Goal: Task Accomplishment & Management: Manage account settings

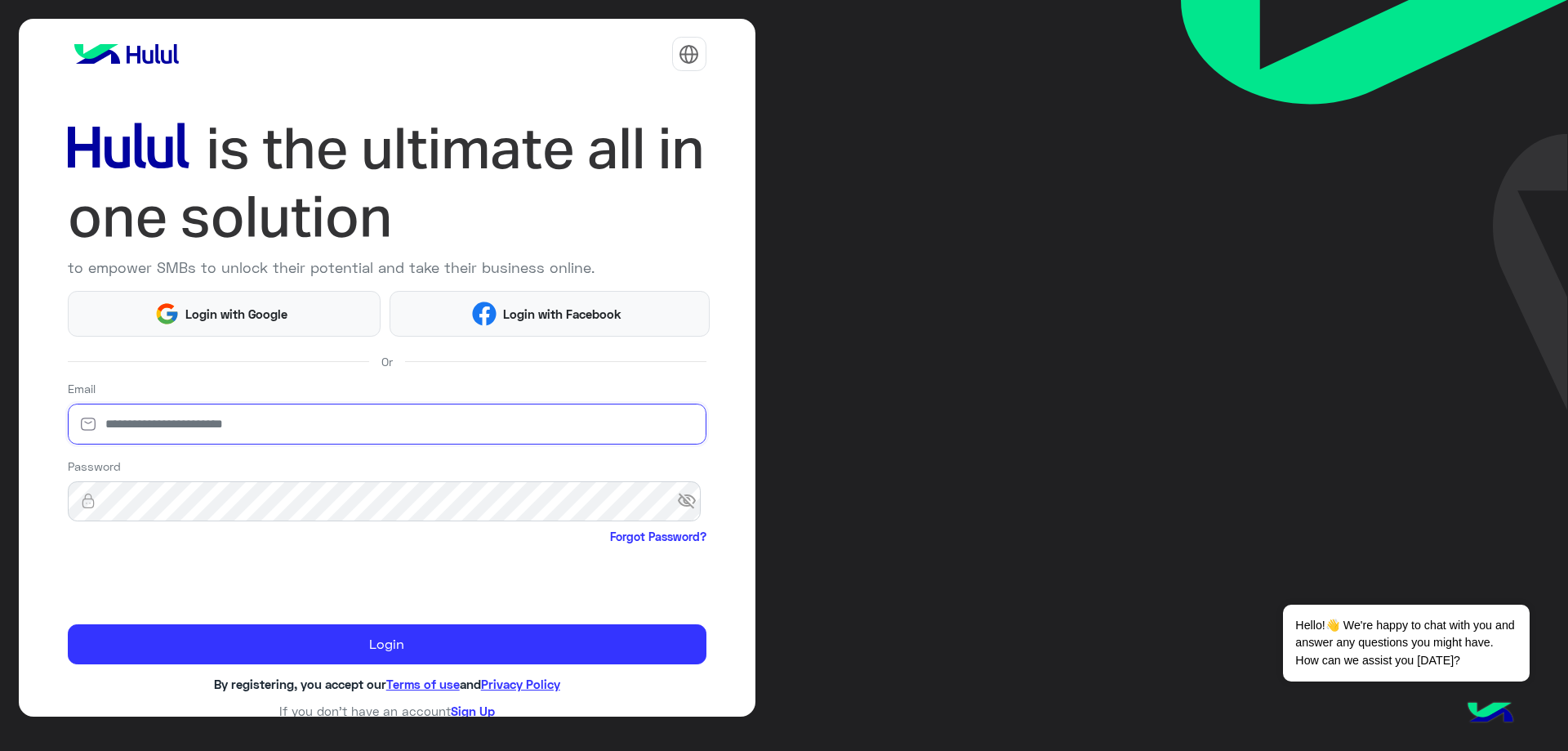
click at [258, 421] on input "email" at bounding box center [386, 424] width 638 height 40
type input "**********"
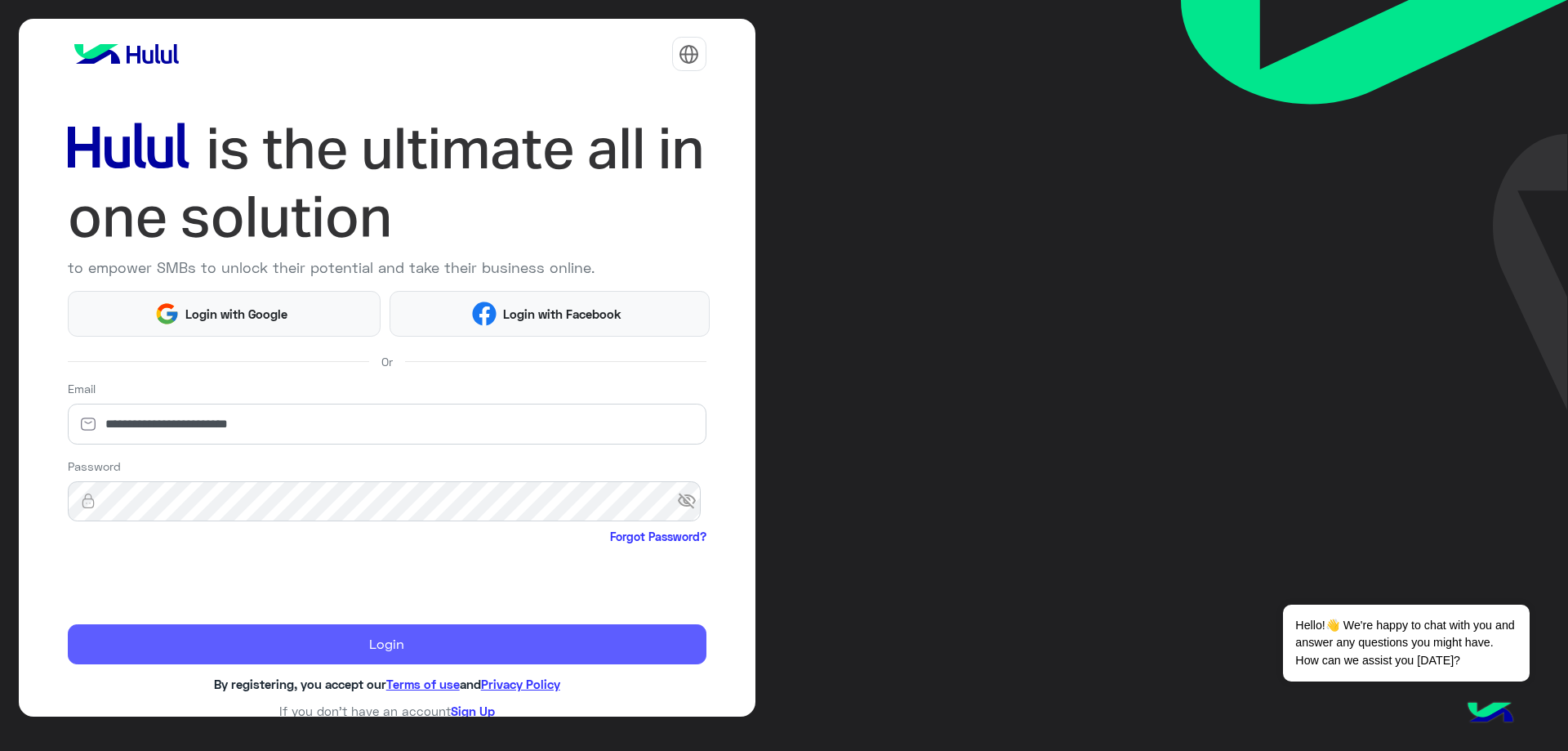
click at [341, 628] on button "Login" at bounding box center [386, 644] width 638 height 40
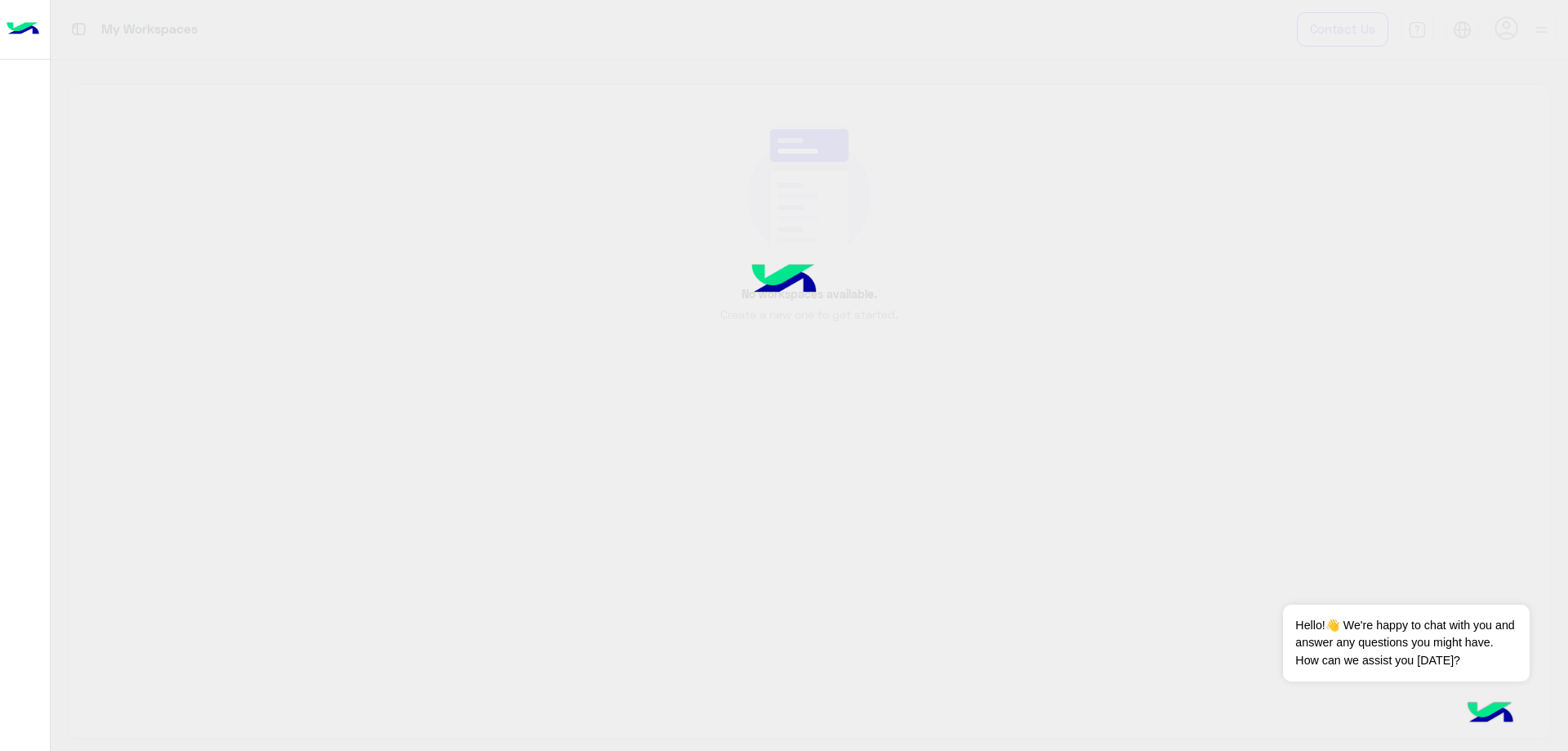
click at [338, 638] on div at bounding box center [784, 375] width 1568 height 751
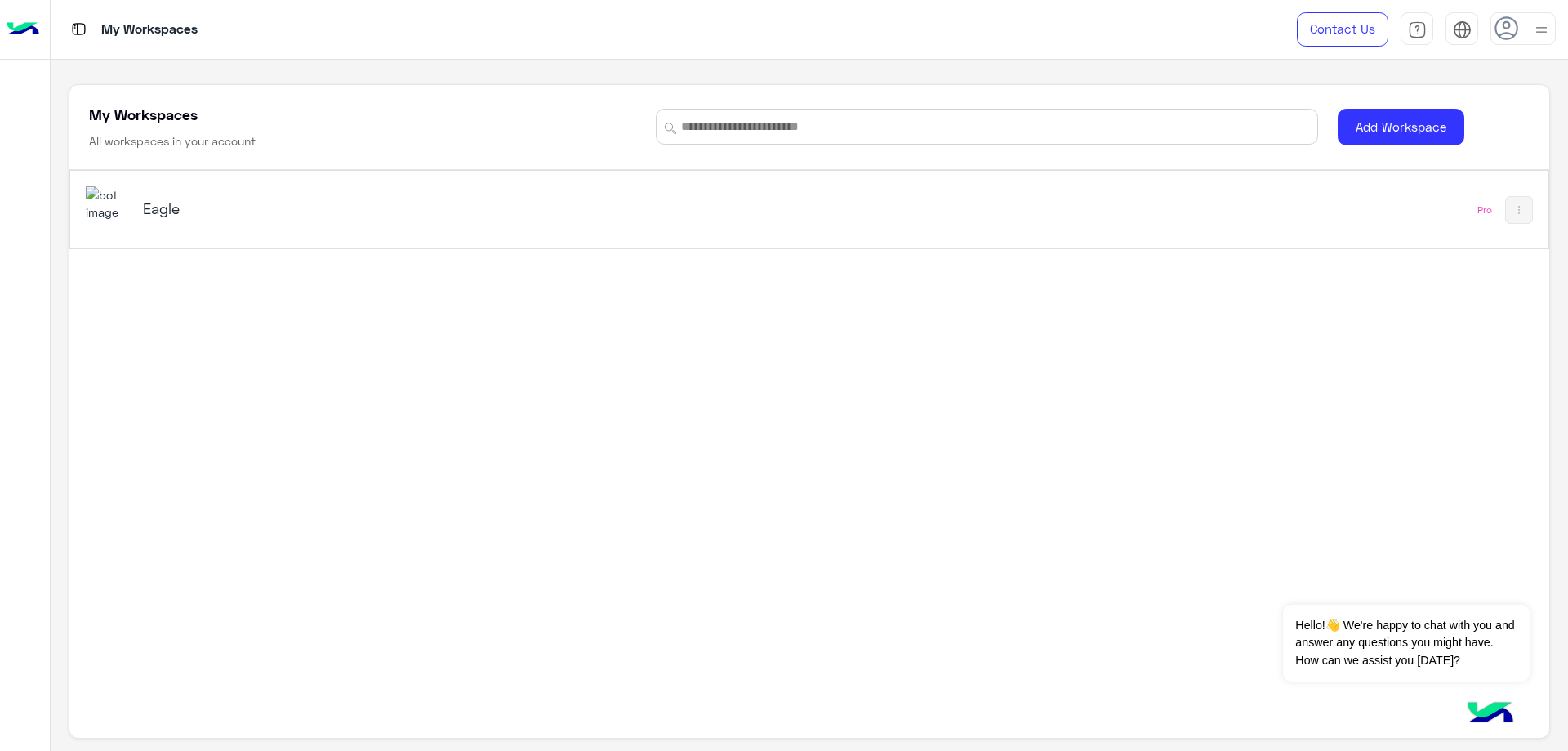
click at [234, 210] on h5 "Eagle" at bounding box center [403, 208] width 521 height 20
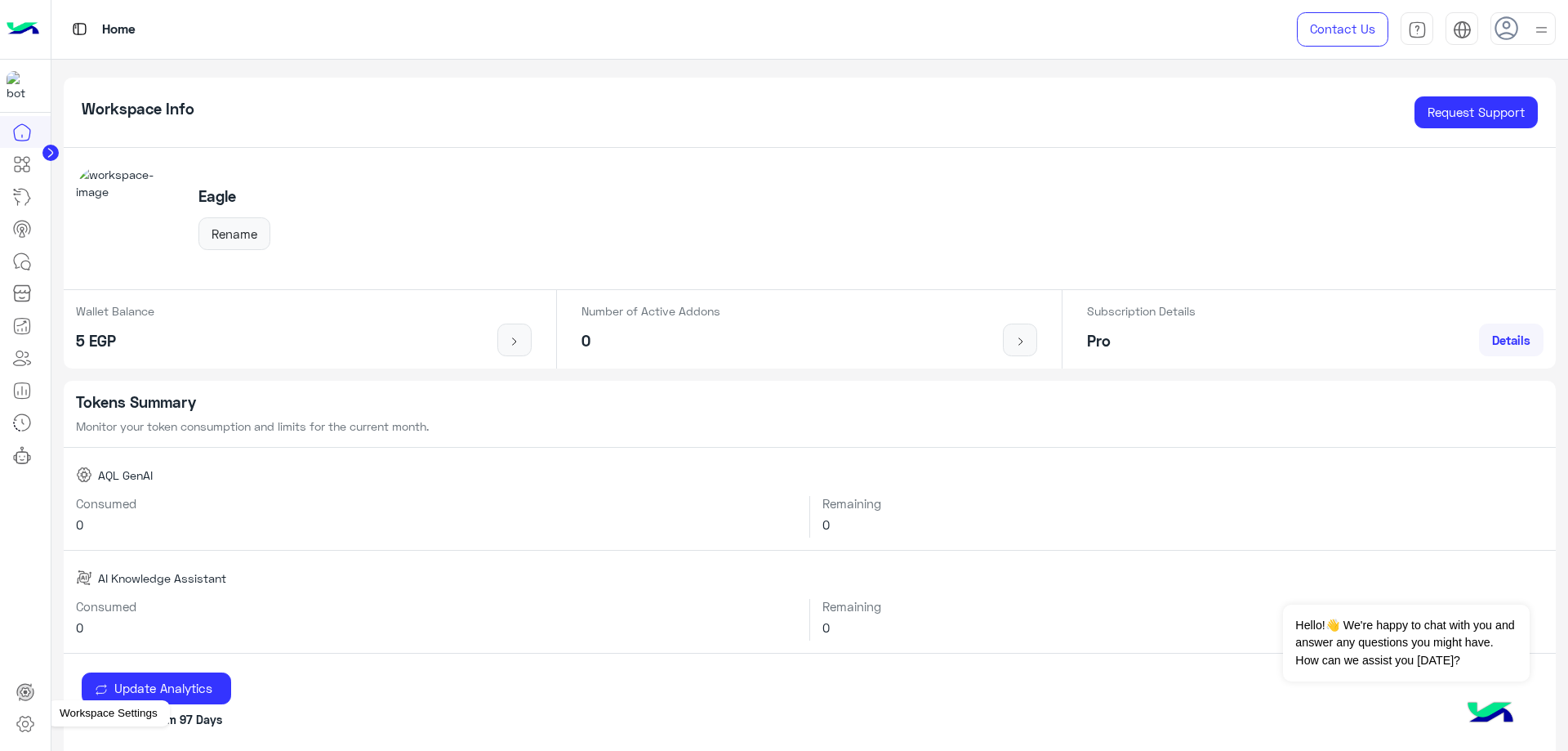
click at [31, 719] on icon at bounding box center [26, 724] width 20 height 20
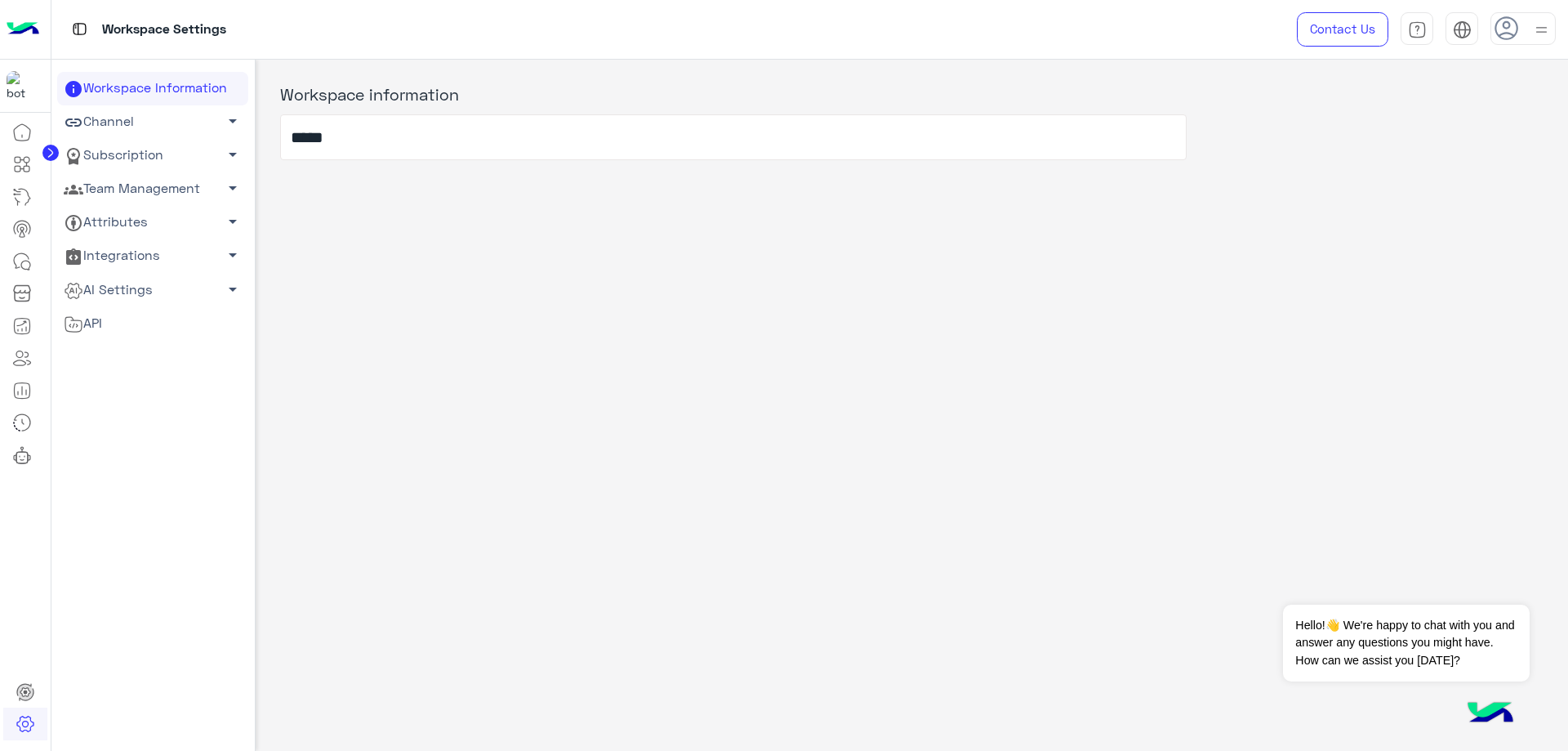
click at [116, 185] on link "Team Management arrow_drop_down" at bounding box center [152, 189] width 191 height 34
click at [122, 226] on link "Team Members" at bounding box center [152, 220] width 191 height 29
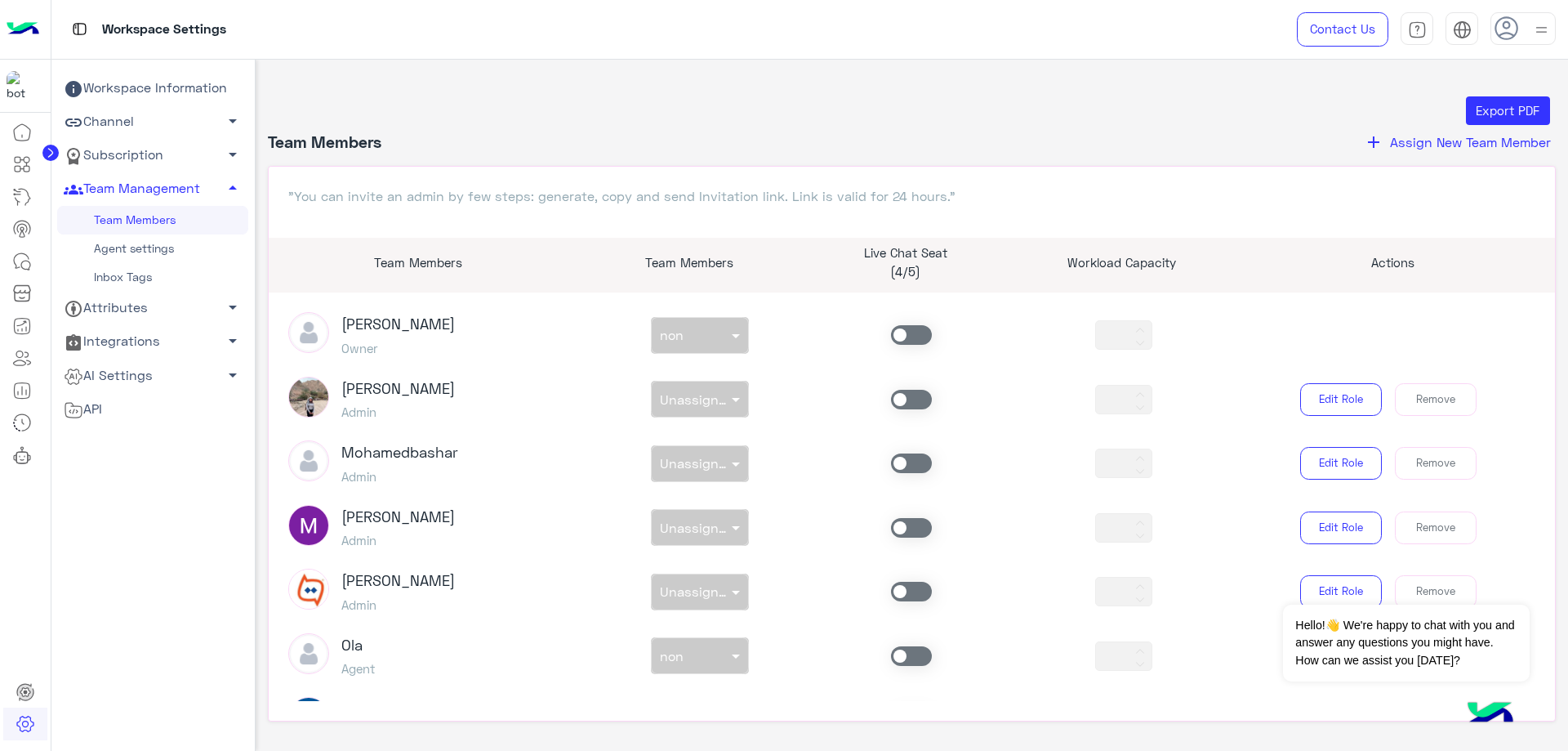
scroll to position [409, 0]
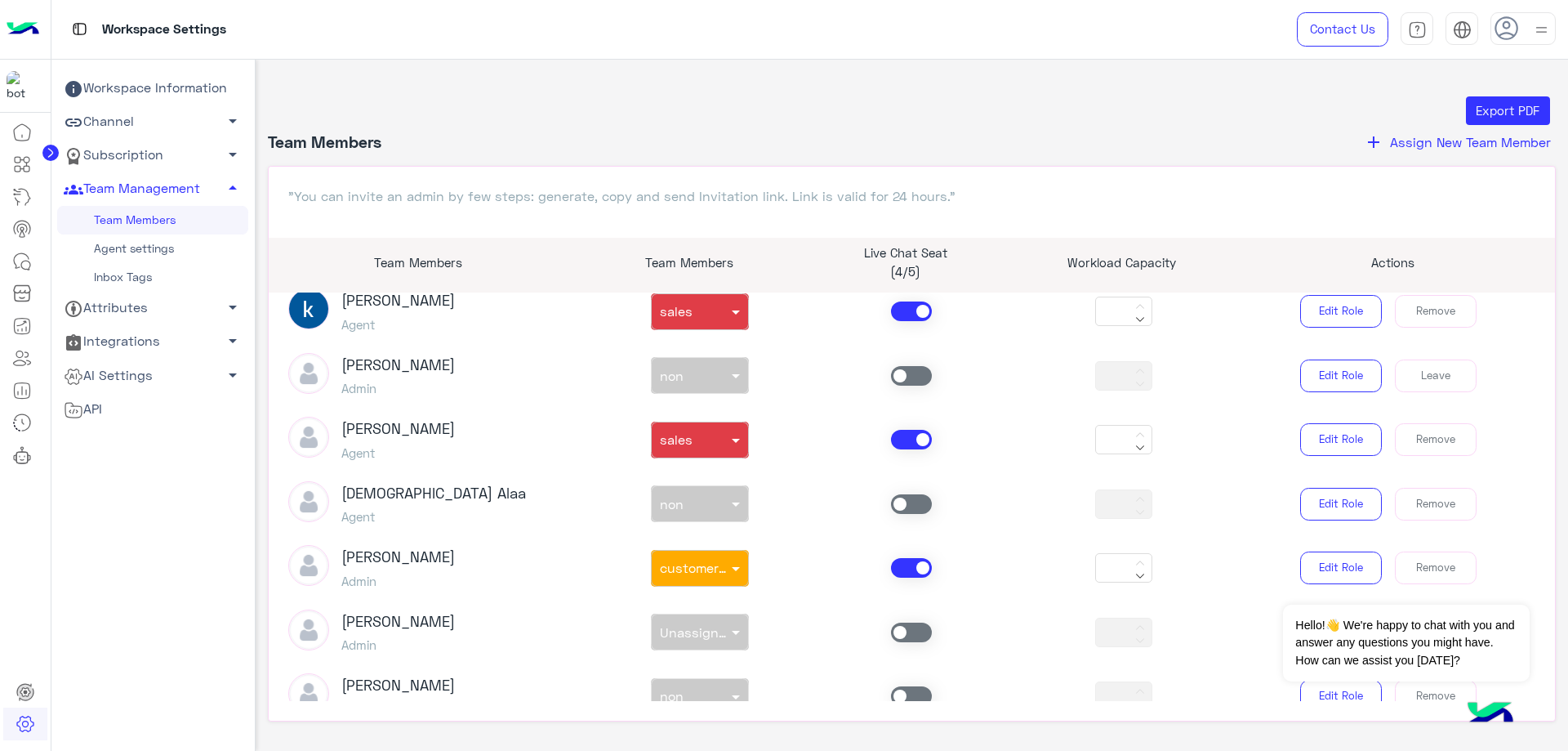
click at [902, 318] on span at bounding box center [911, 311] width 40 height 20
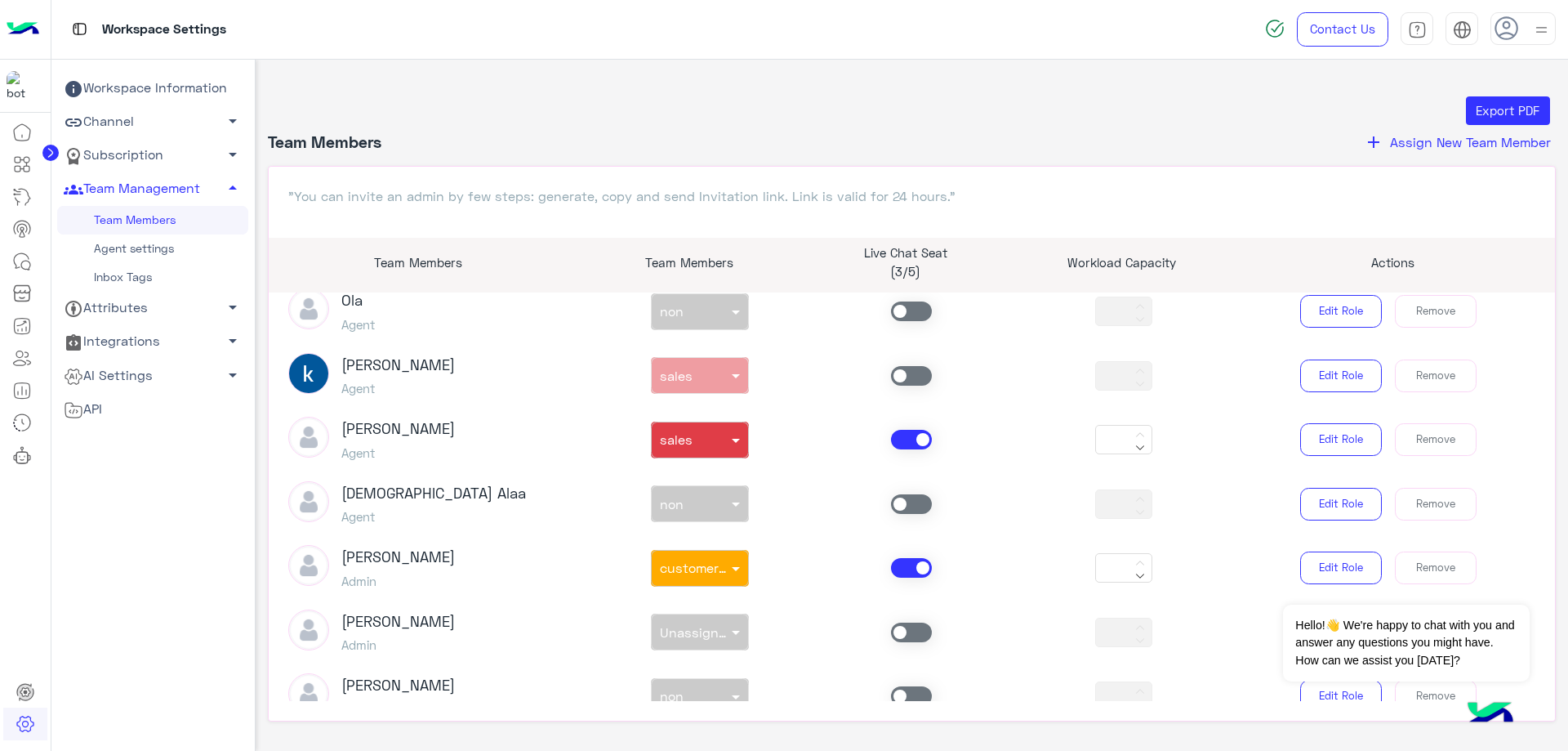
click at [902, 437] on span at bounding box center [911, 440] width 40 height 20
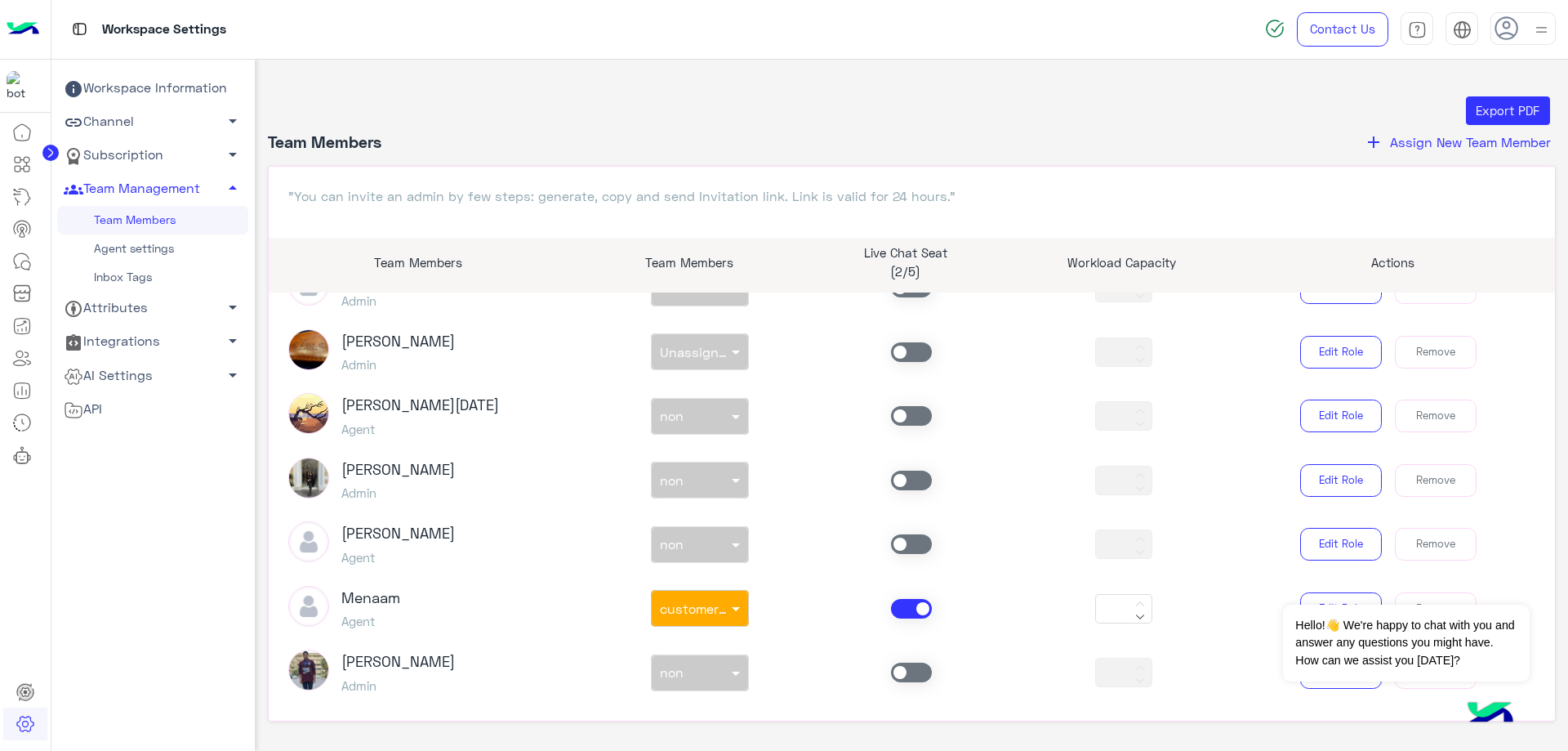
scroll to position [899, 0]
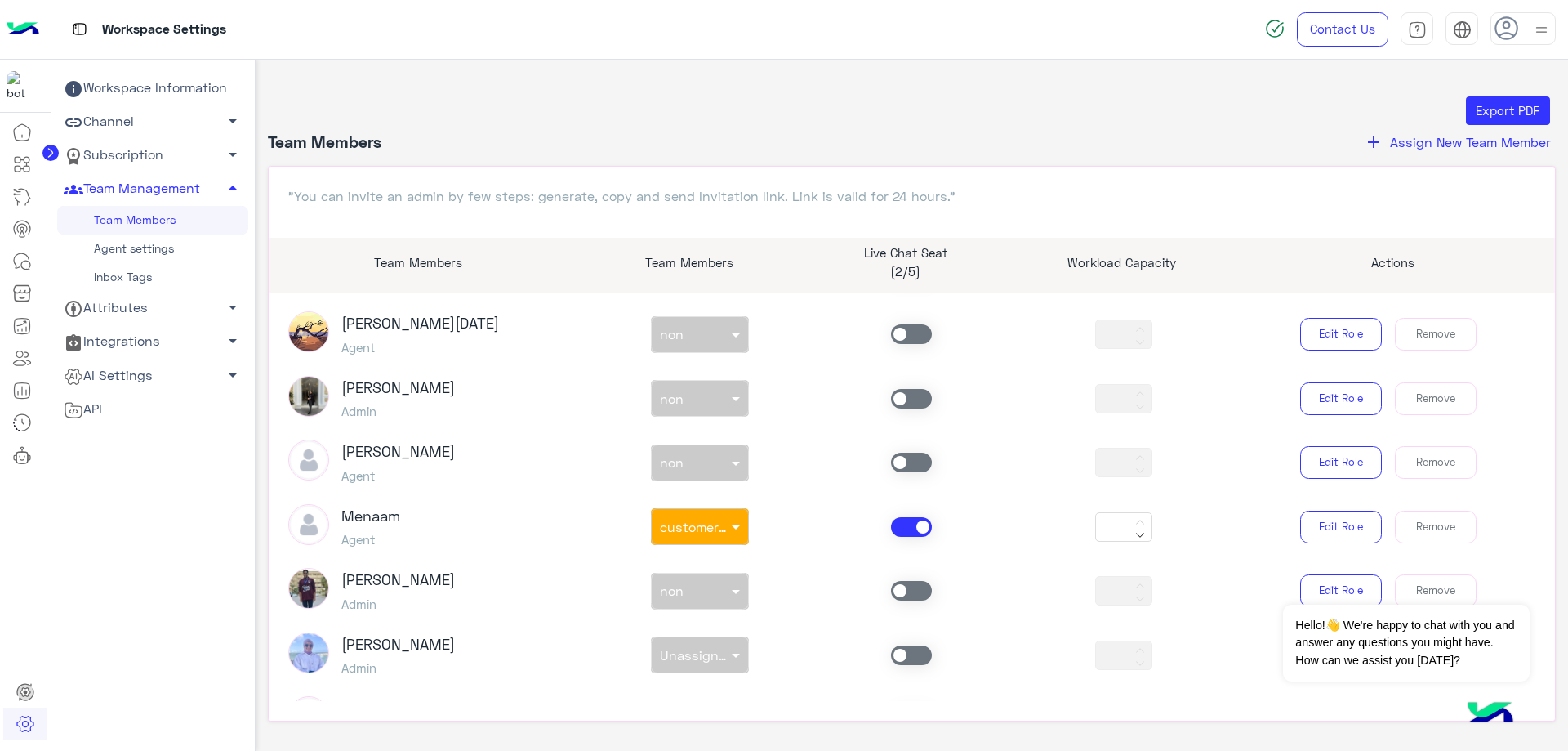
click at [904, 533] on span at bounding box center [911, 527] width 40 height 20
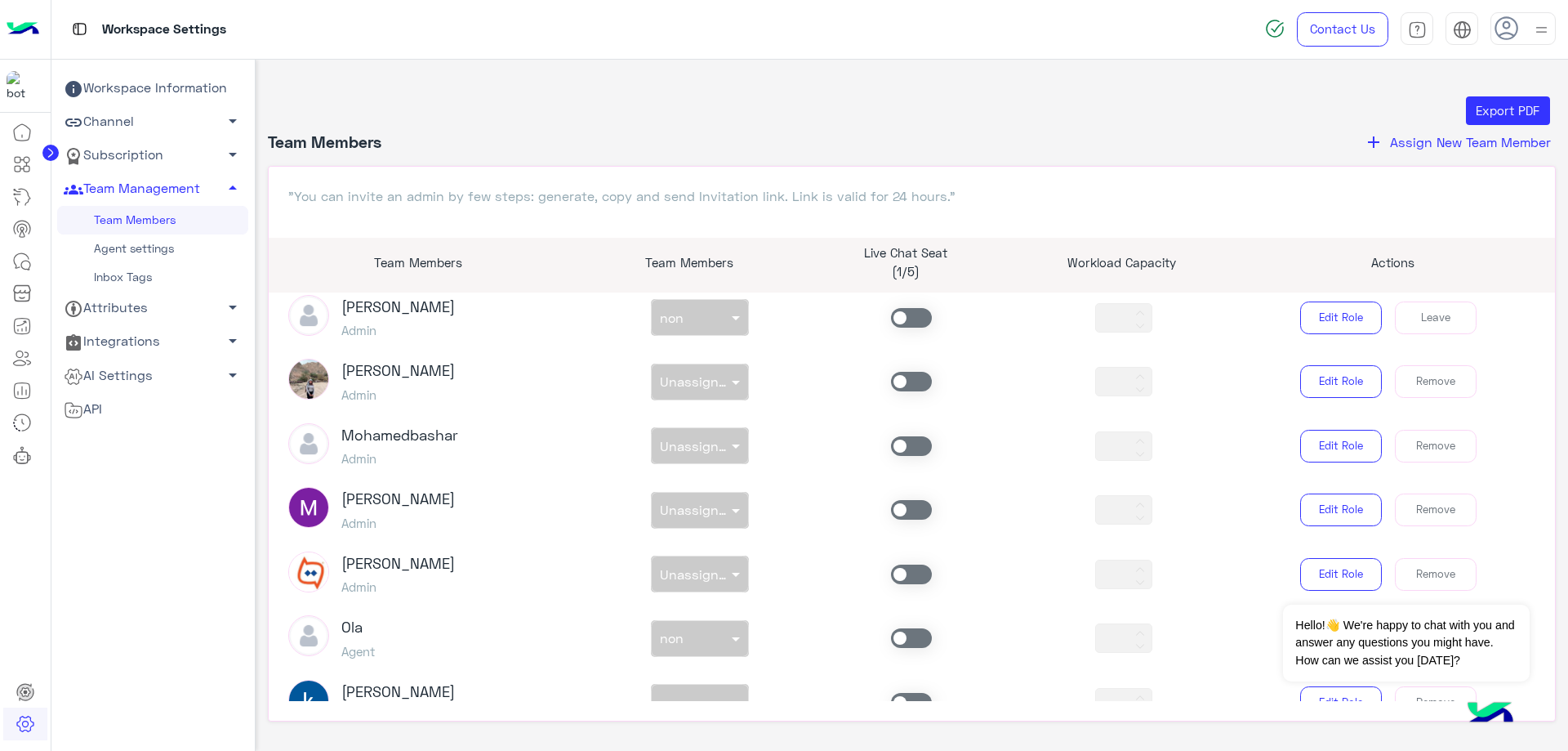
scroll to position [0, 0]
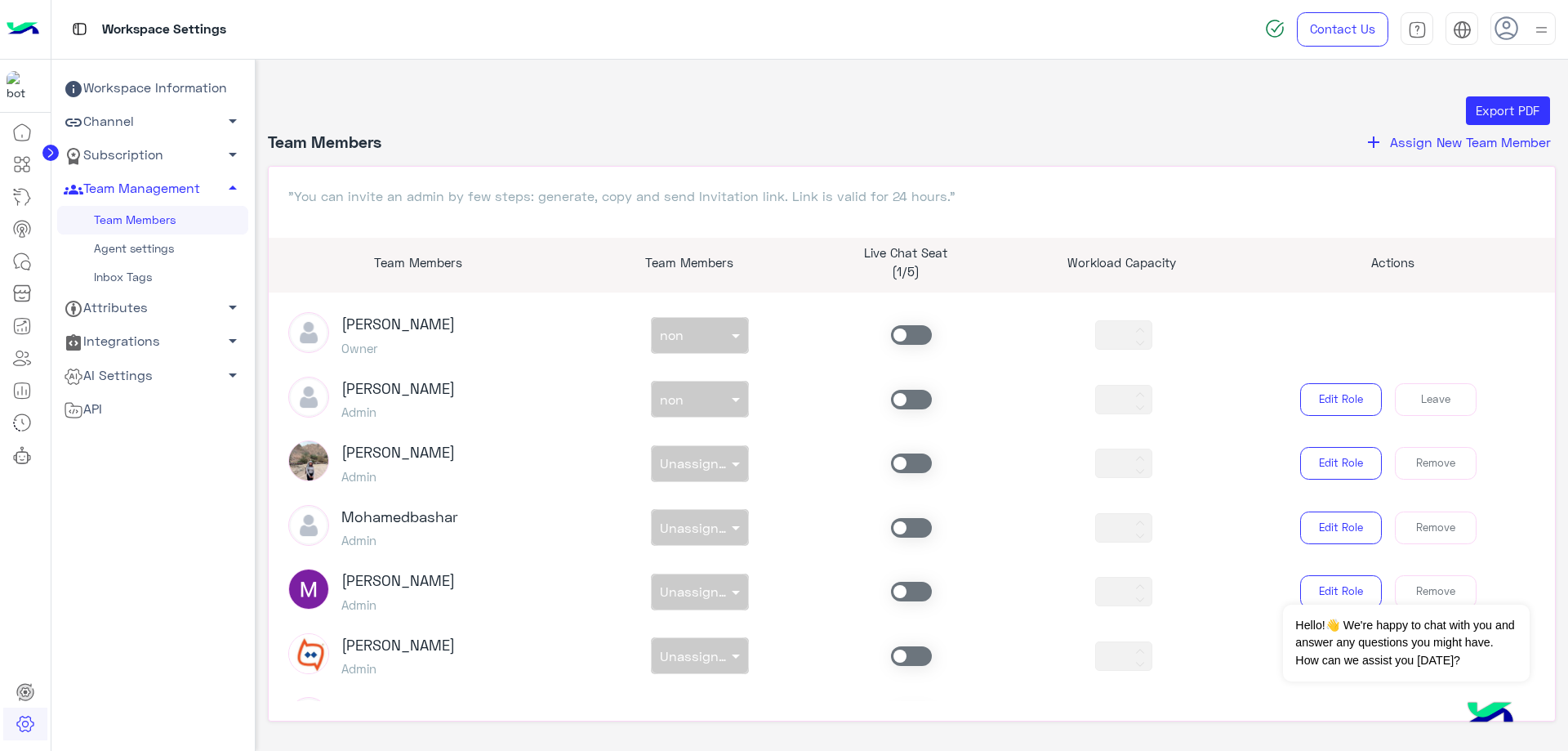
click at [904, 402] on span at bounding box center [911, 400] width 40 height 20
click at [675, 402] on input "text" at bounding box center [680, 396] width 42 height 17
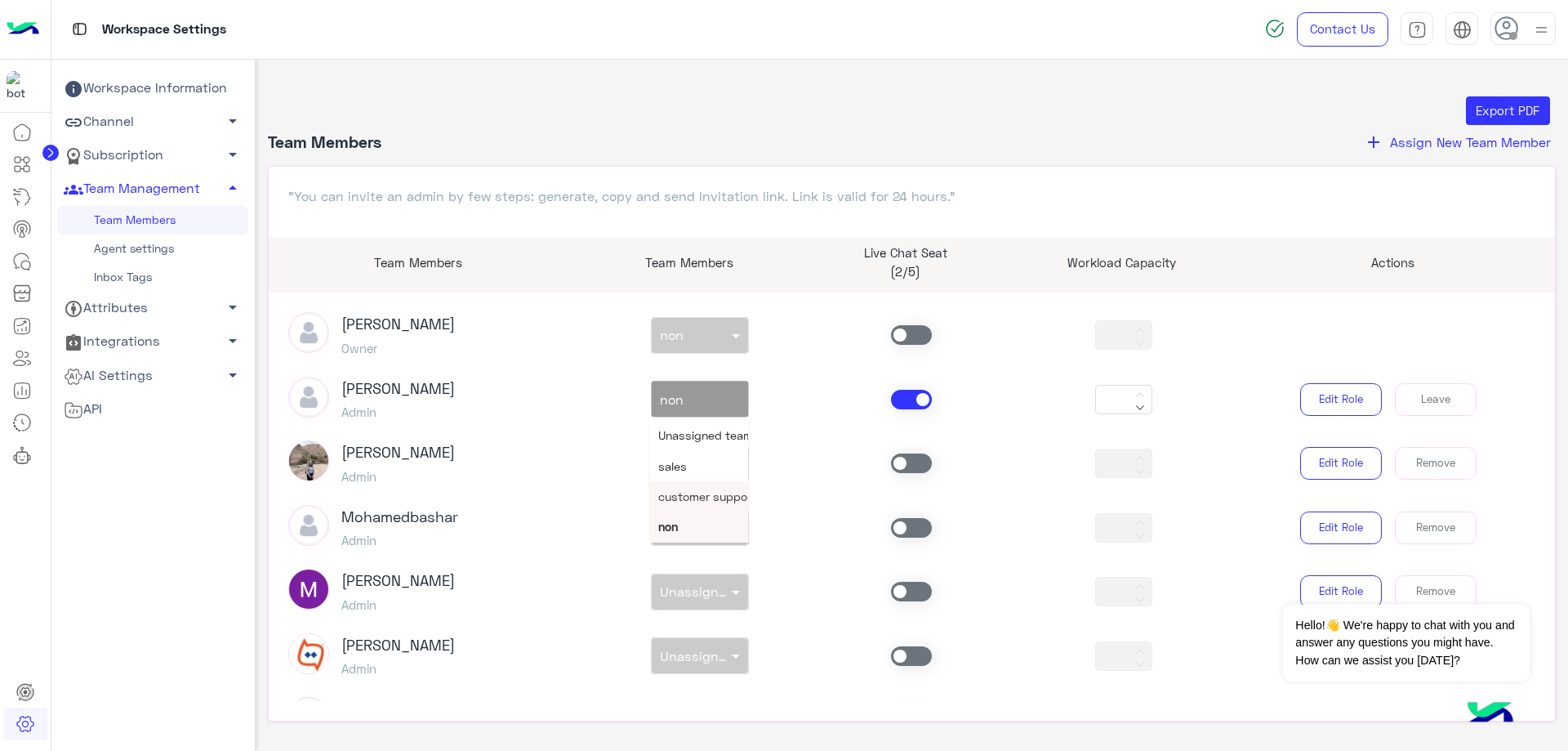
click at [707, 498] on span "customer support" at bounding box center [707, 496] width 98 height 14
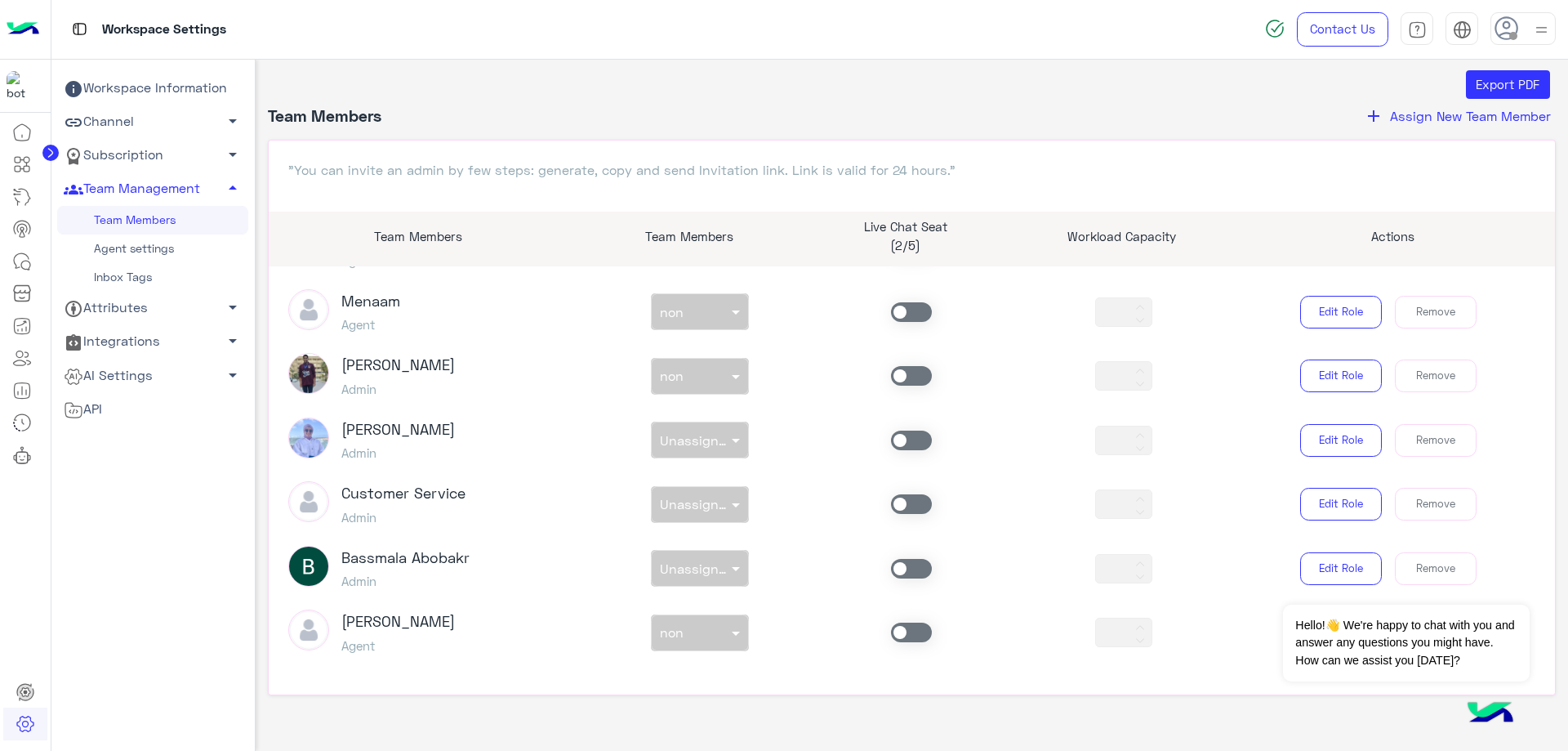
scroll to position [52, 0]
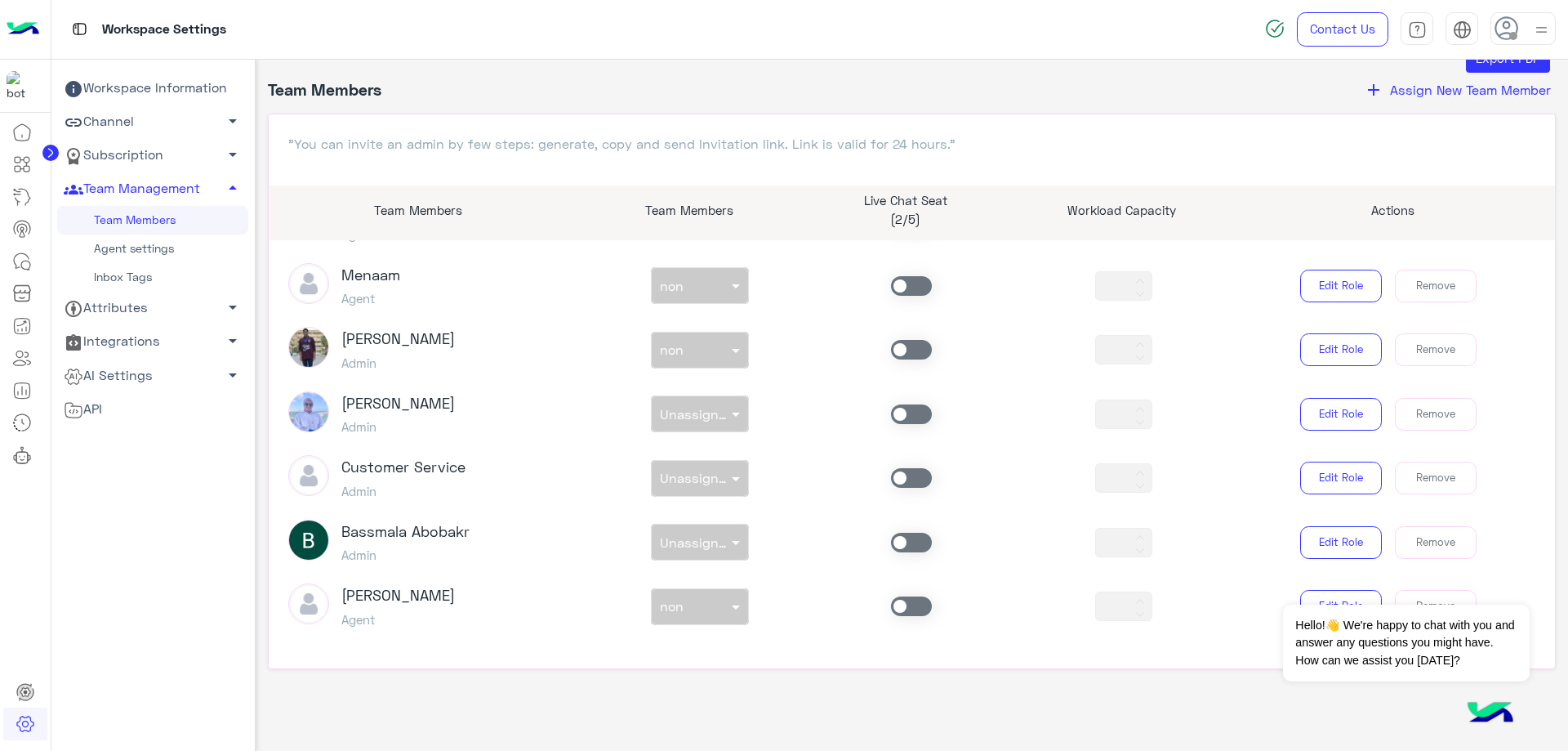
click at [894, 610] on span at bounding box center [911, 606] width 40 height 20
click at [699, 620] on div "non × non" at bounding box center [699, 606] width 98 height 37
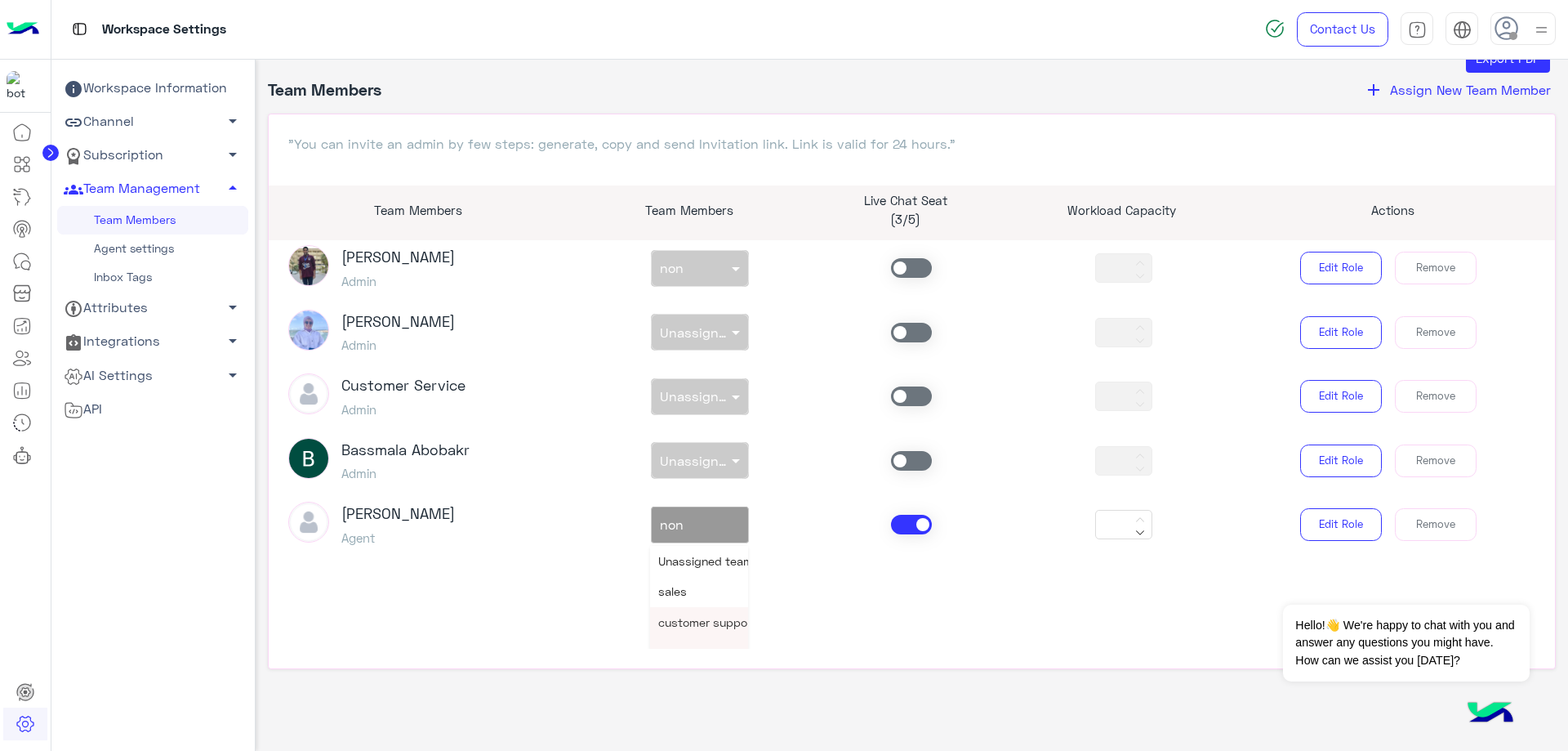
click at [694, 618] on span "customer support" at bounding box center [707, 622] width 98 height 14
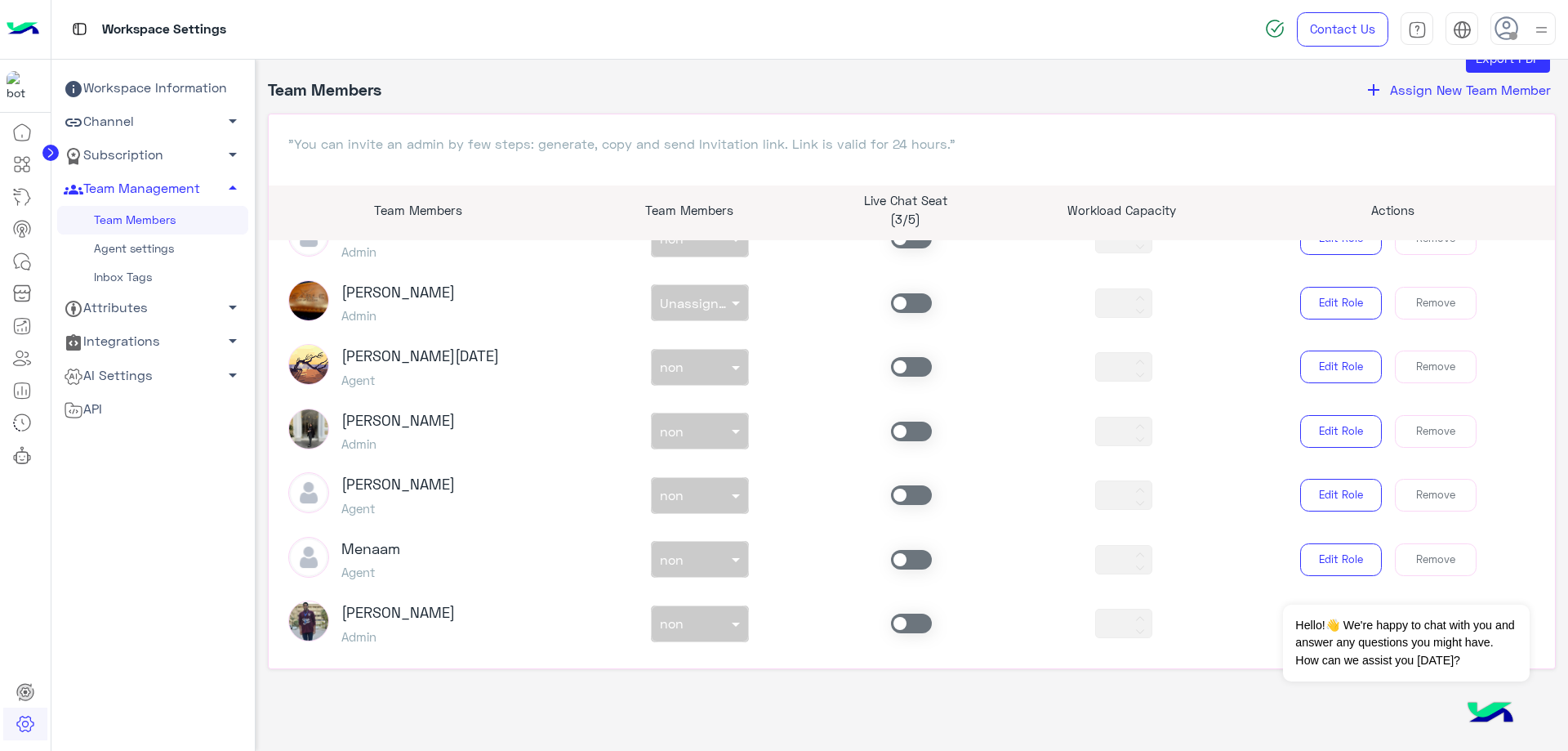
scroll to position [843, 0]
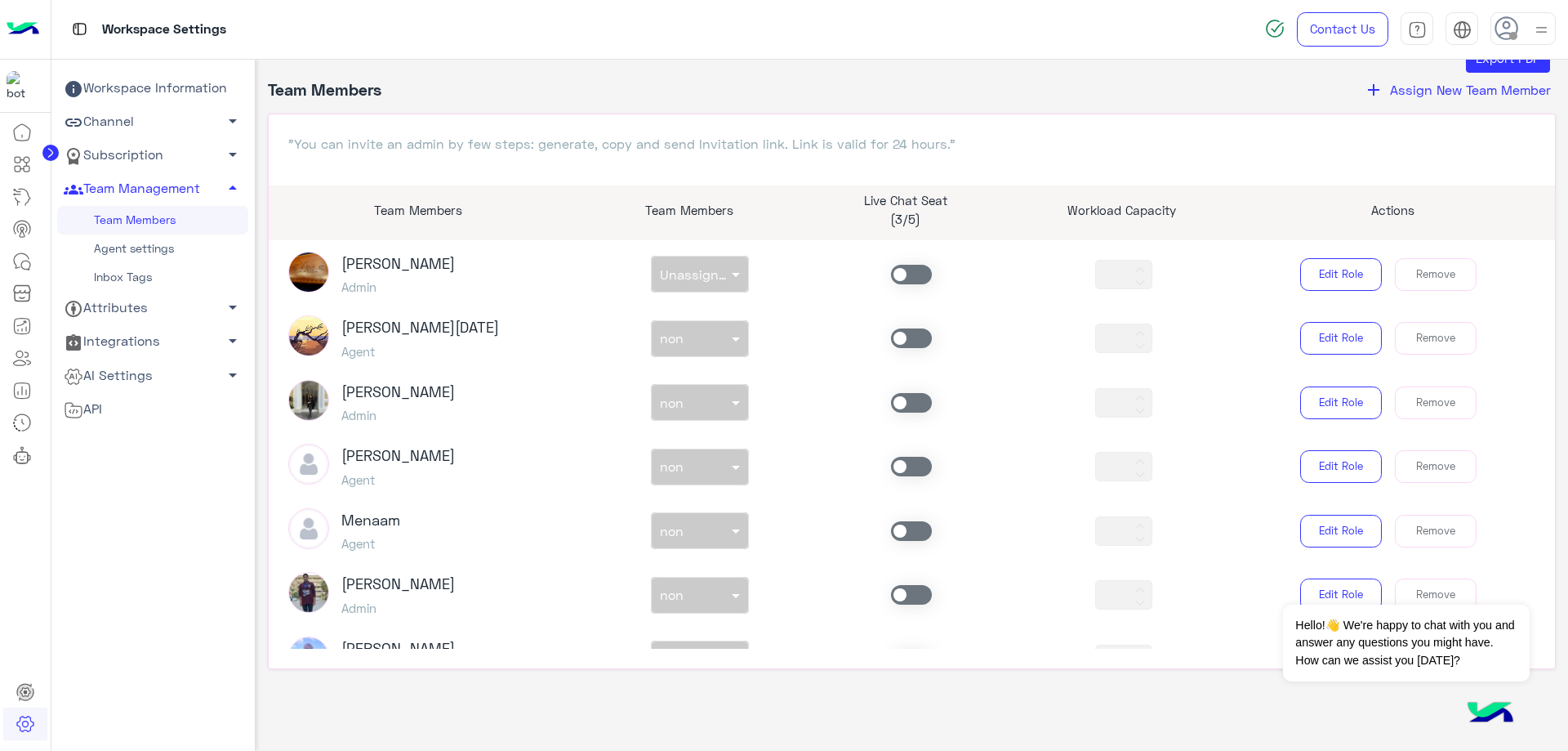
click at [904, 333] on span at bounding box center [911, 339] width 40 height 20
click at [693, 340] on div "non × non" at bounding box center [699, 339] width 212 height 37
click at [693, 340] on input "text" at bounding box center [680, 335] width 42 height 17
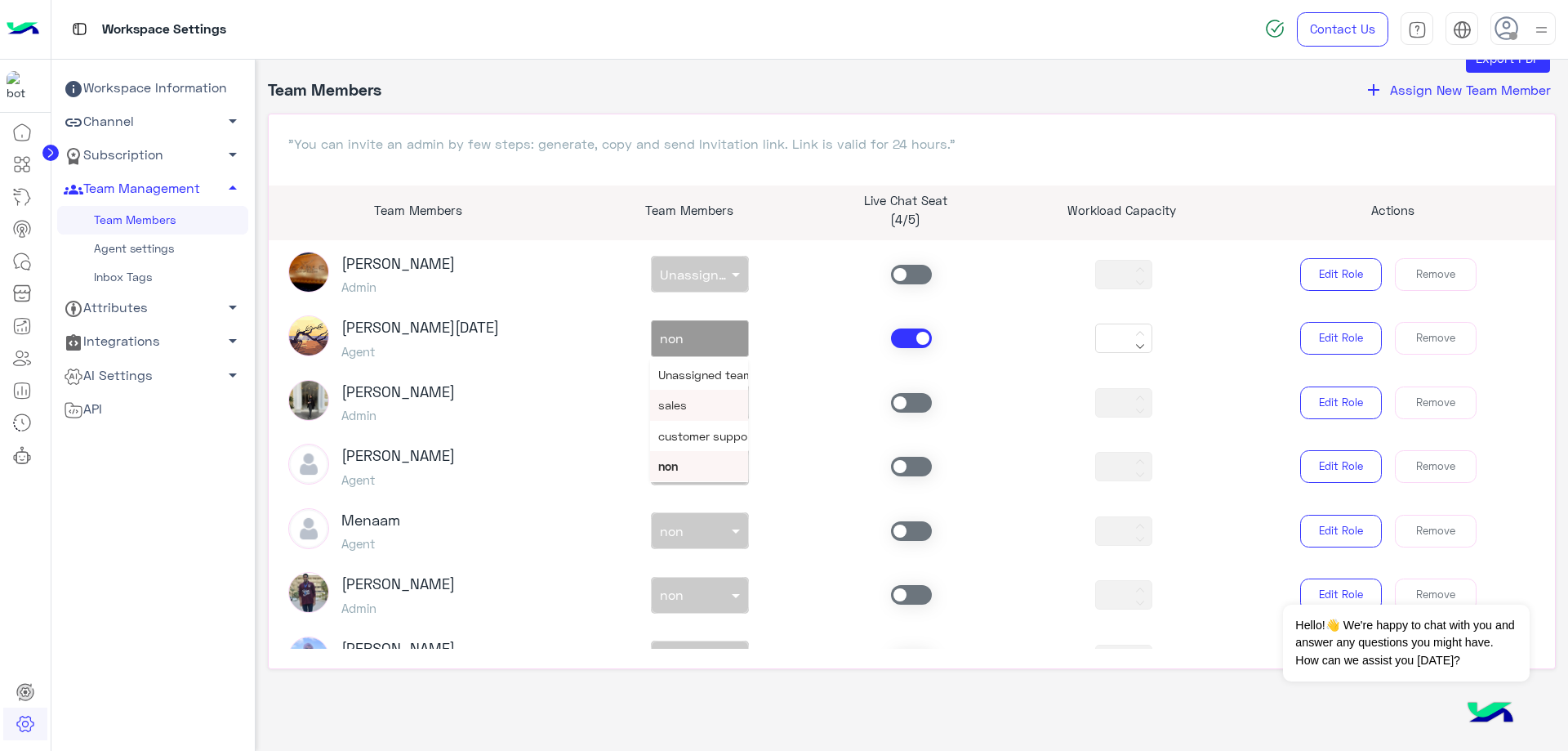
click at [699, 406] on div "sales" at bounding box center [699, 405] width 98 height 31
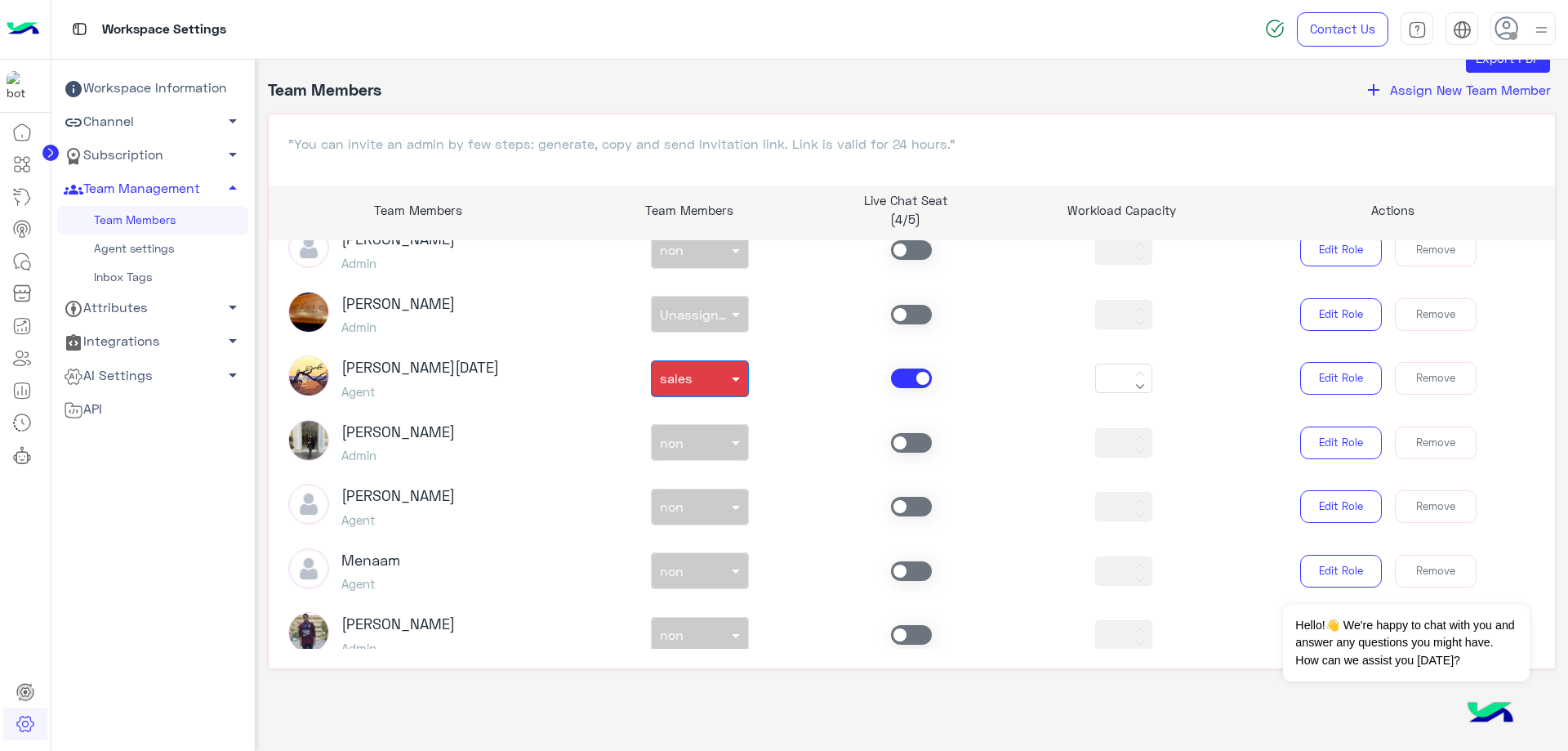
scroll to position [817, 0]
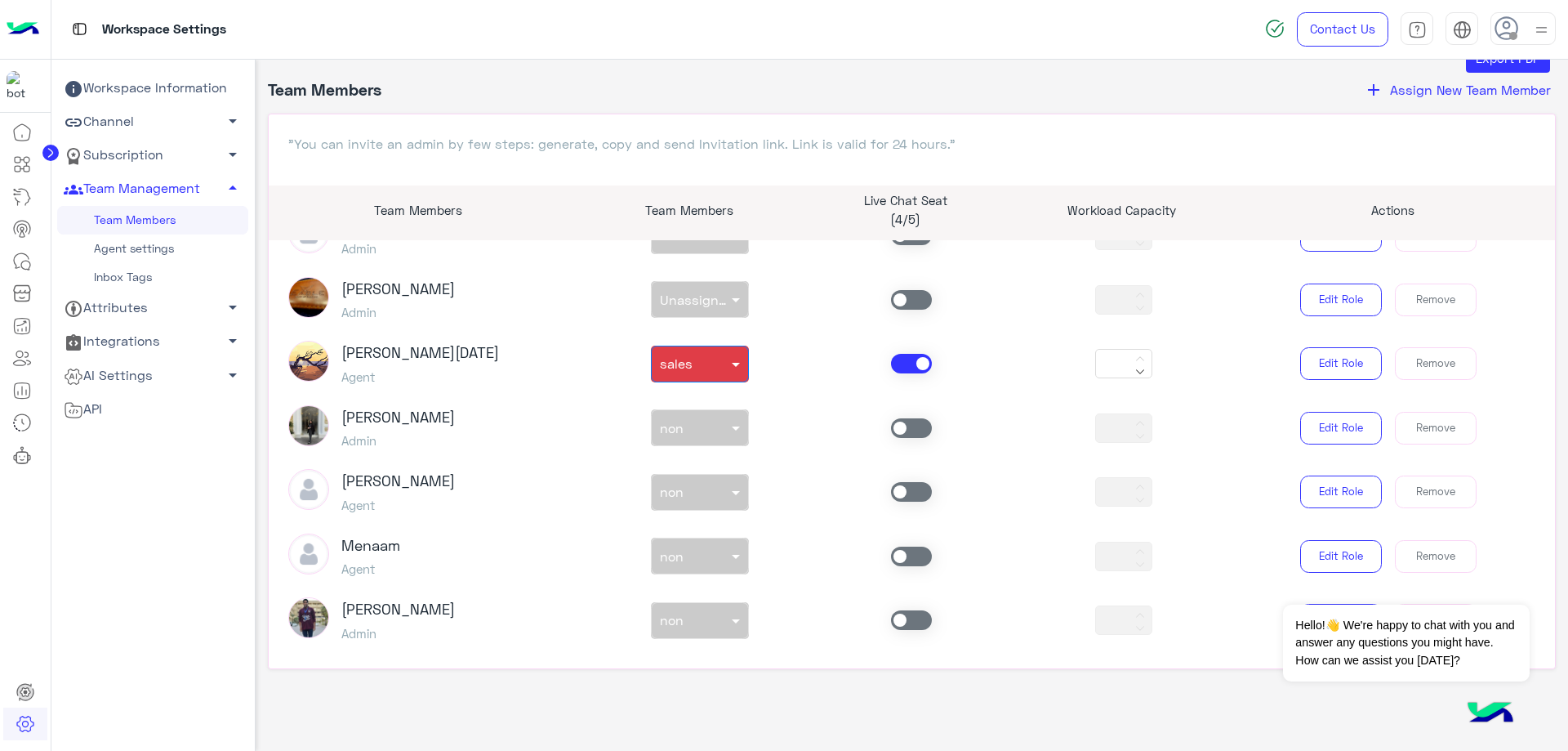
drag, startPoint x: 926, startPoint y: 488, endPoint x: 855, endPoint y: 496, distance: 71.4
click at [926, 488] on label at bounding box center [911, 492] width 40 height 20
click at [690, 490] on input "text" at bounding box center [680, 489] width 42 height 17
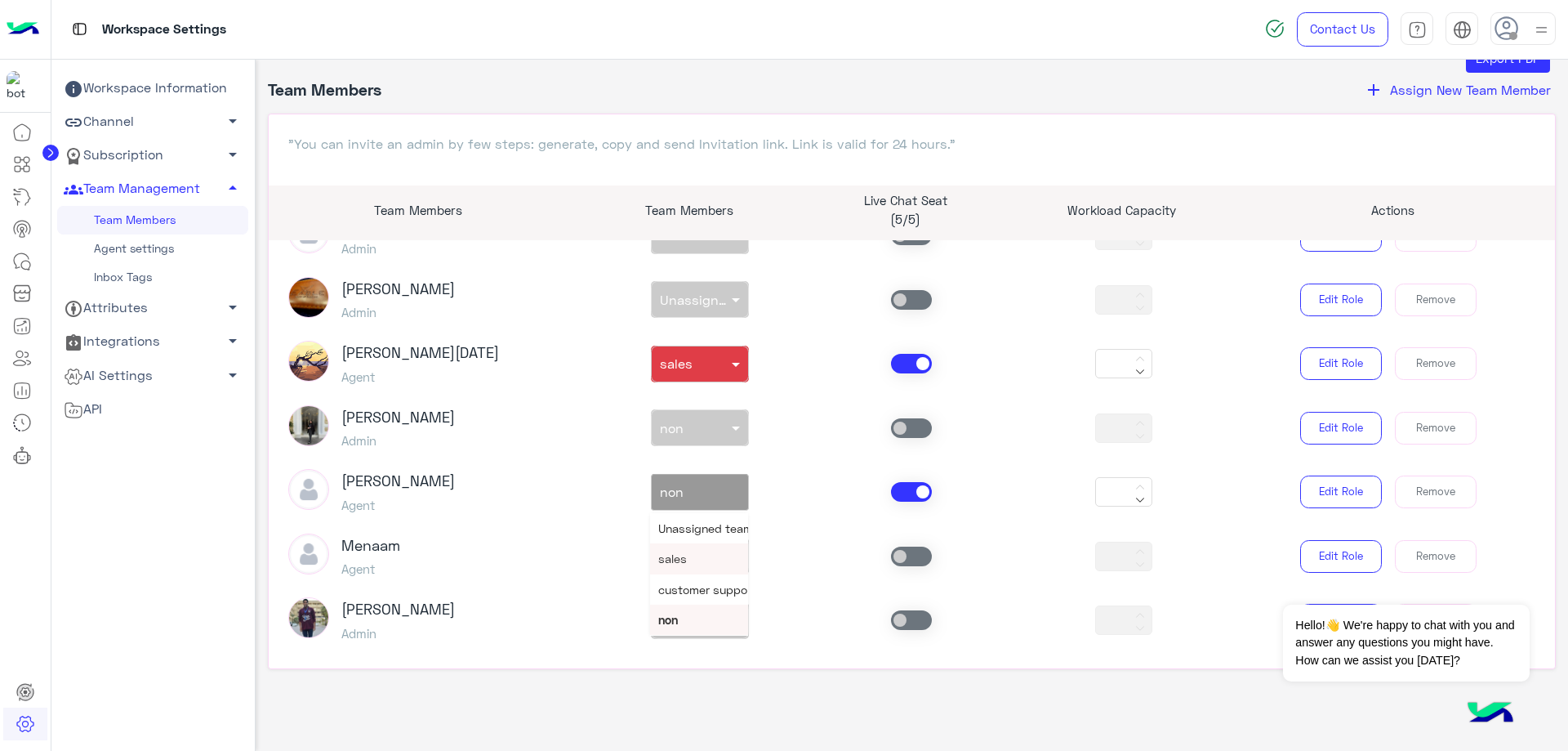
click at [702, 563] on div "sales" at bounding box center [699, 558] width 98 height 31
click at [21, 263] on icon at bounding box center [26, 265] width 9 height 9
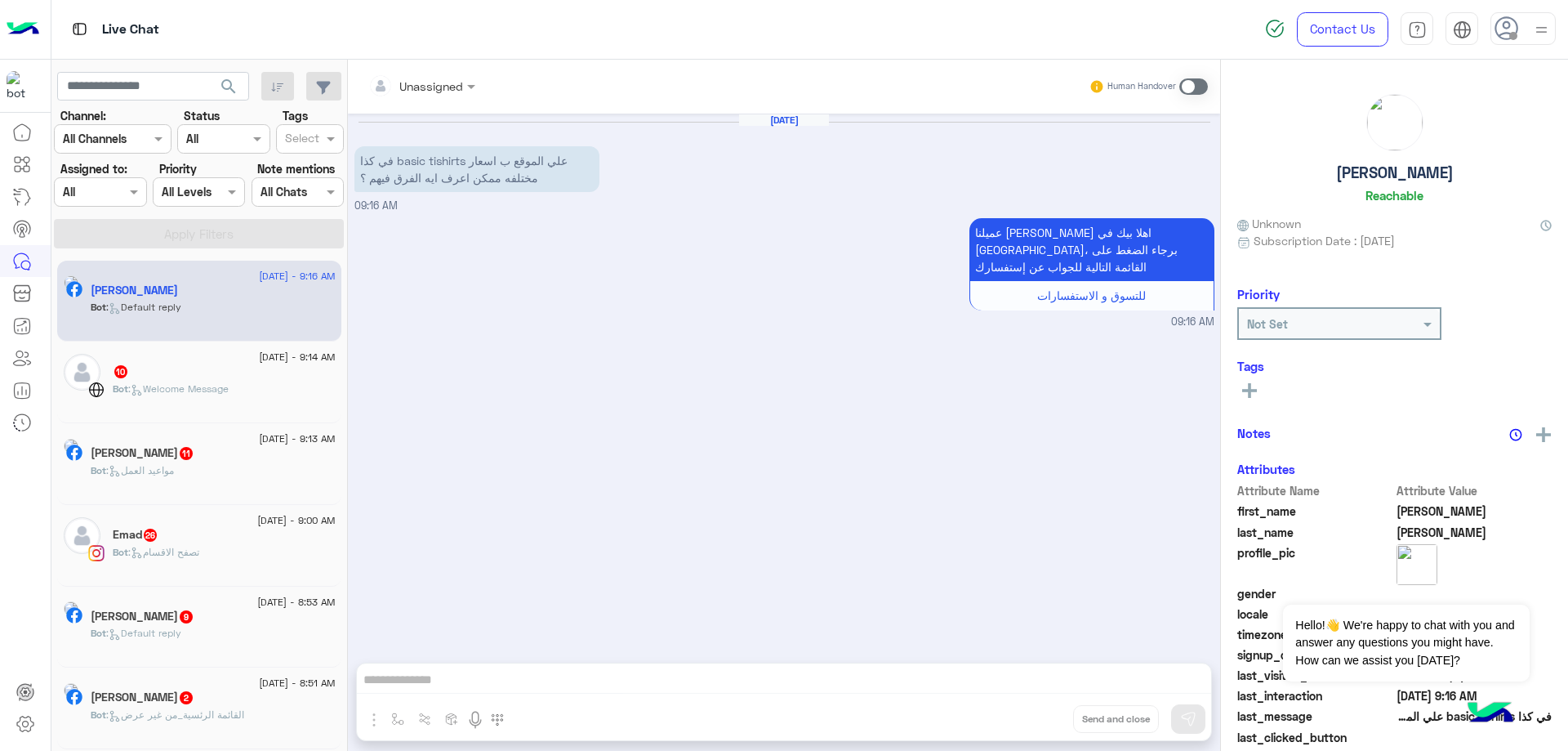
click at [92, 190] on input "text" at bounding box center [81, 193] width 37 height 17
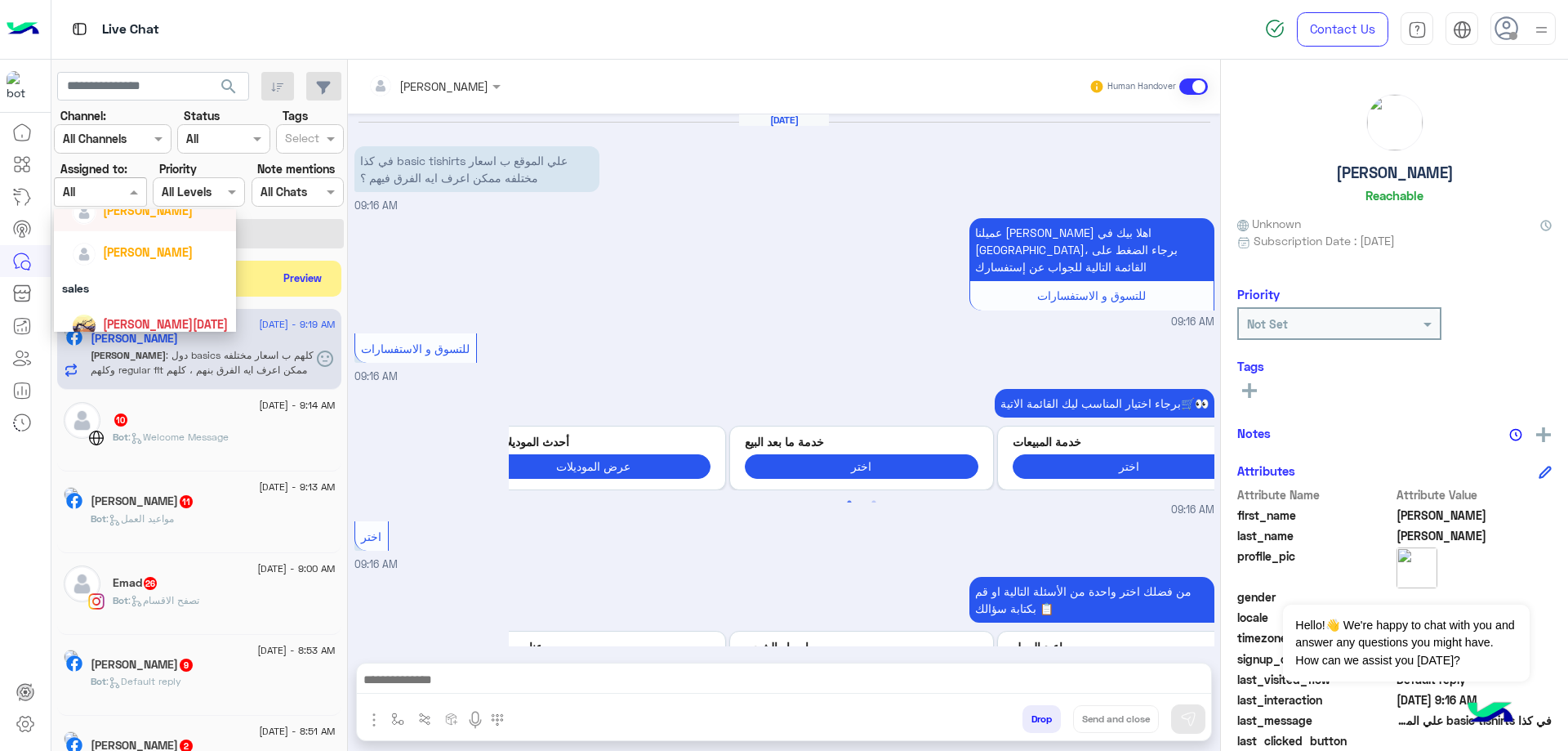
scroll to position [1210, 0]
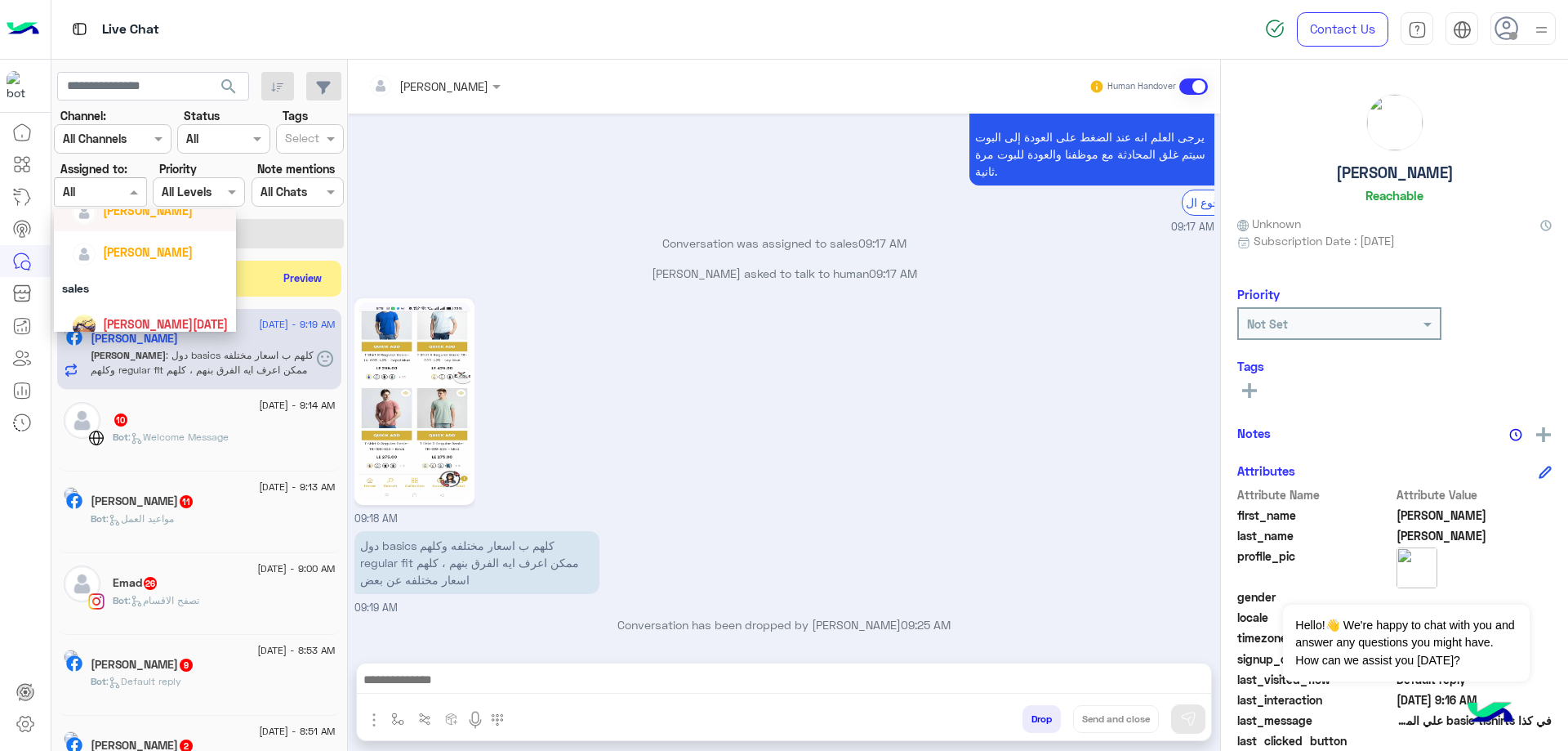
click at [298, 265] on div "Incoming 2 new chats Preview" at bounding box center [199, 279] width 284 height 36
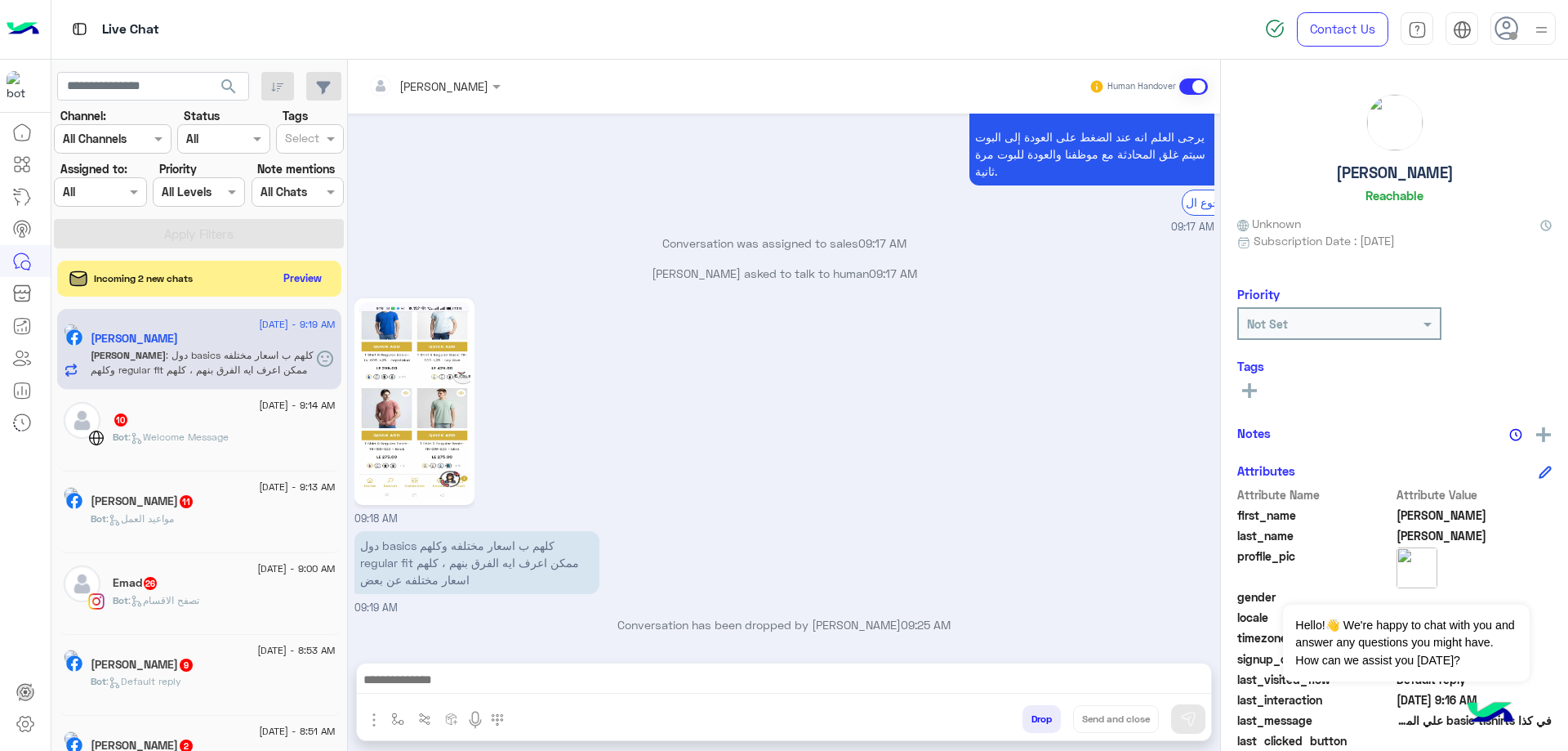
click at [1517, 34] on span at bounding box center [1514, 36] width 8 height 8
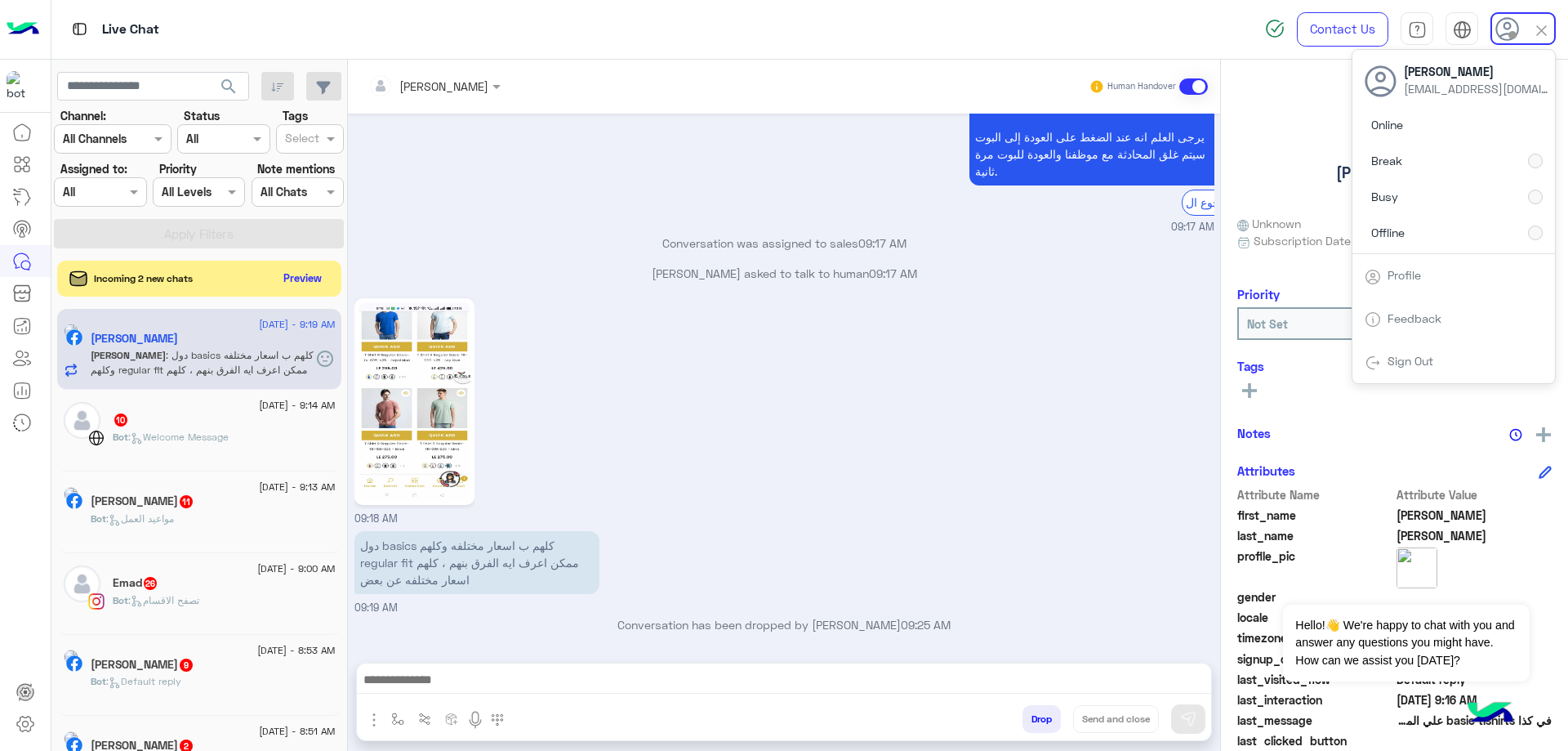
click at [87, 193] on input "text" at bounding box center [81, 193] width 37 height 17
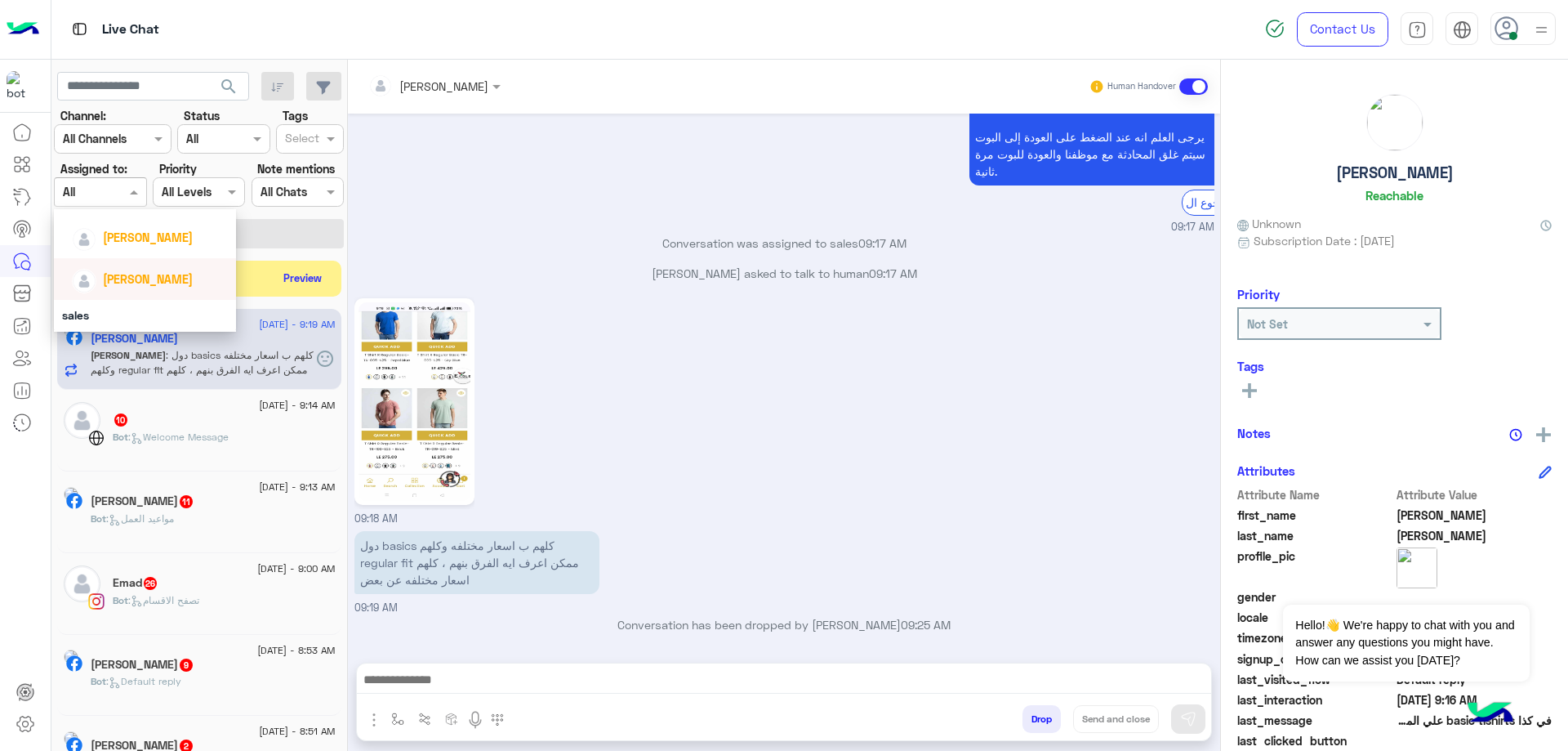
scroll to position [55, 0]
click at [143, 265] on div "[PERSON_NAME]" at bounding box center [149, 277] width 156 height 29
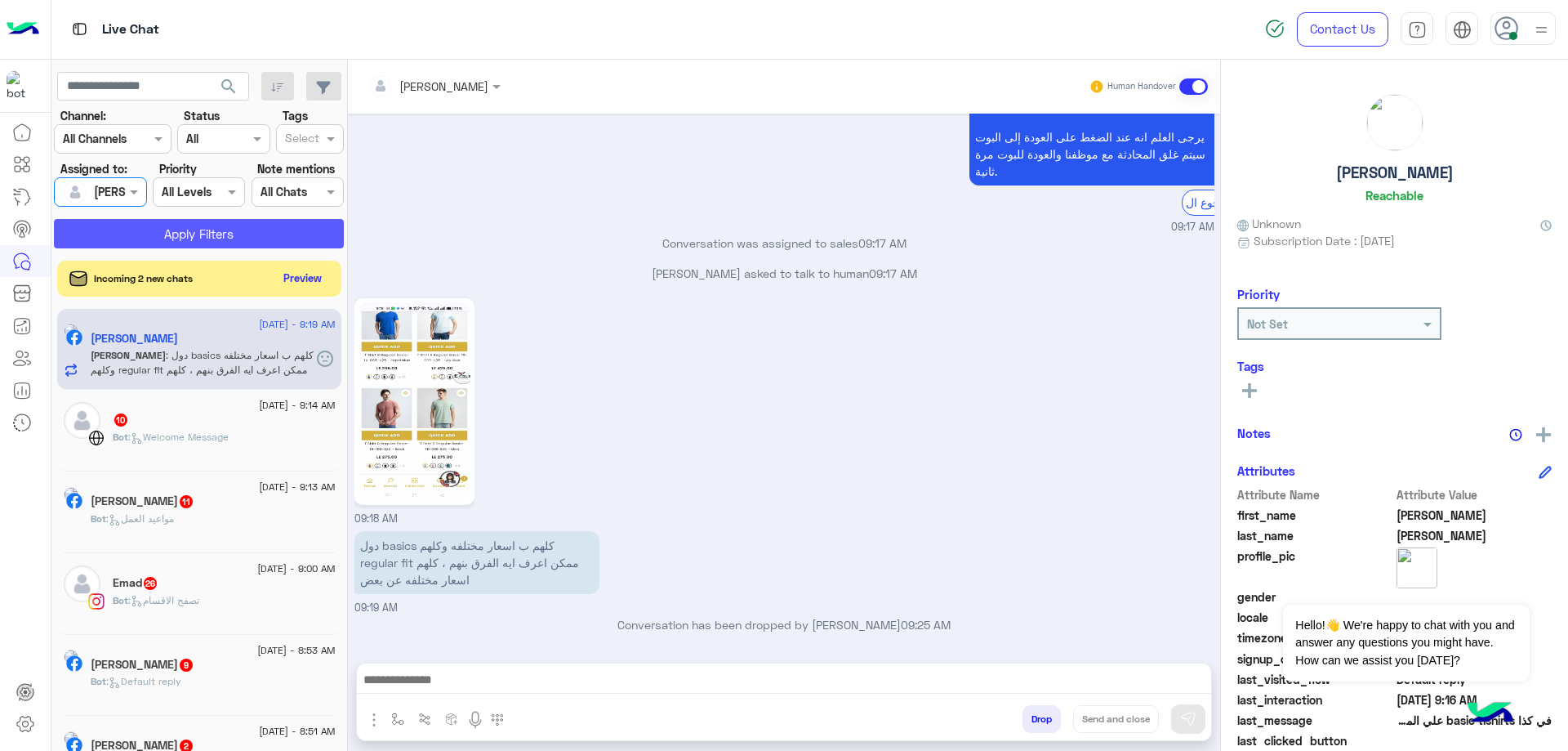
click at [247, 242] on button "Apply Filters" at bounding box center [198, 234] width 290 height 30
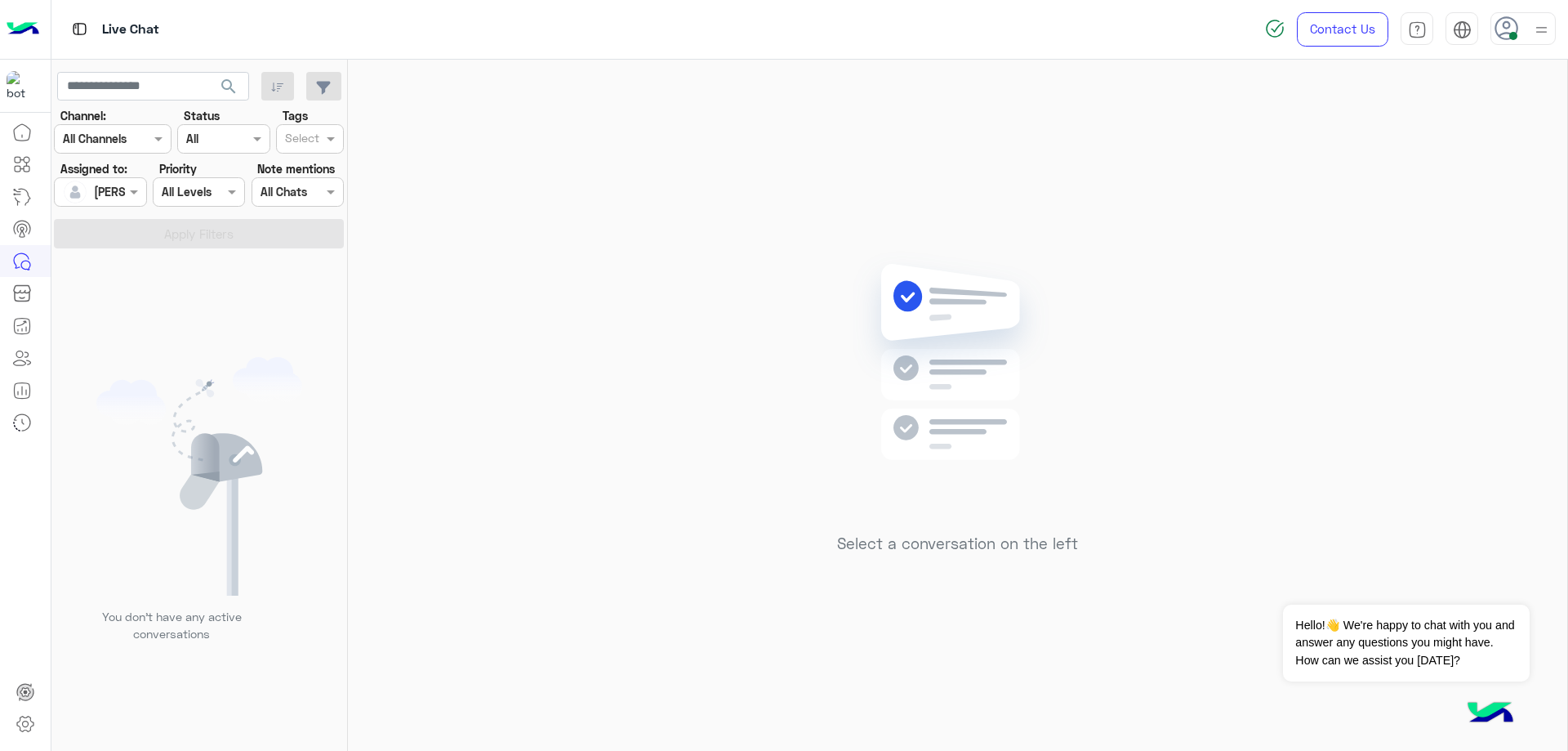
click at [26, 733] on icon at bounding box center [26, 724] width 20 height 20
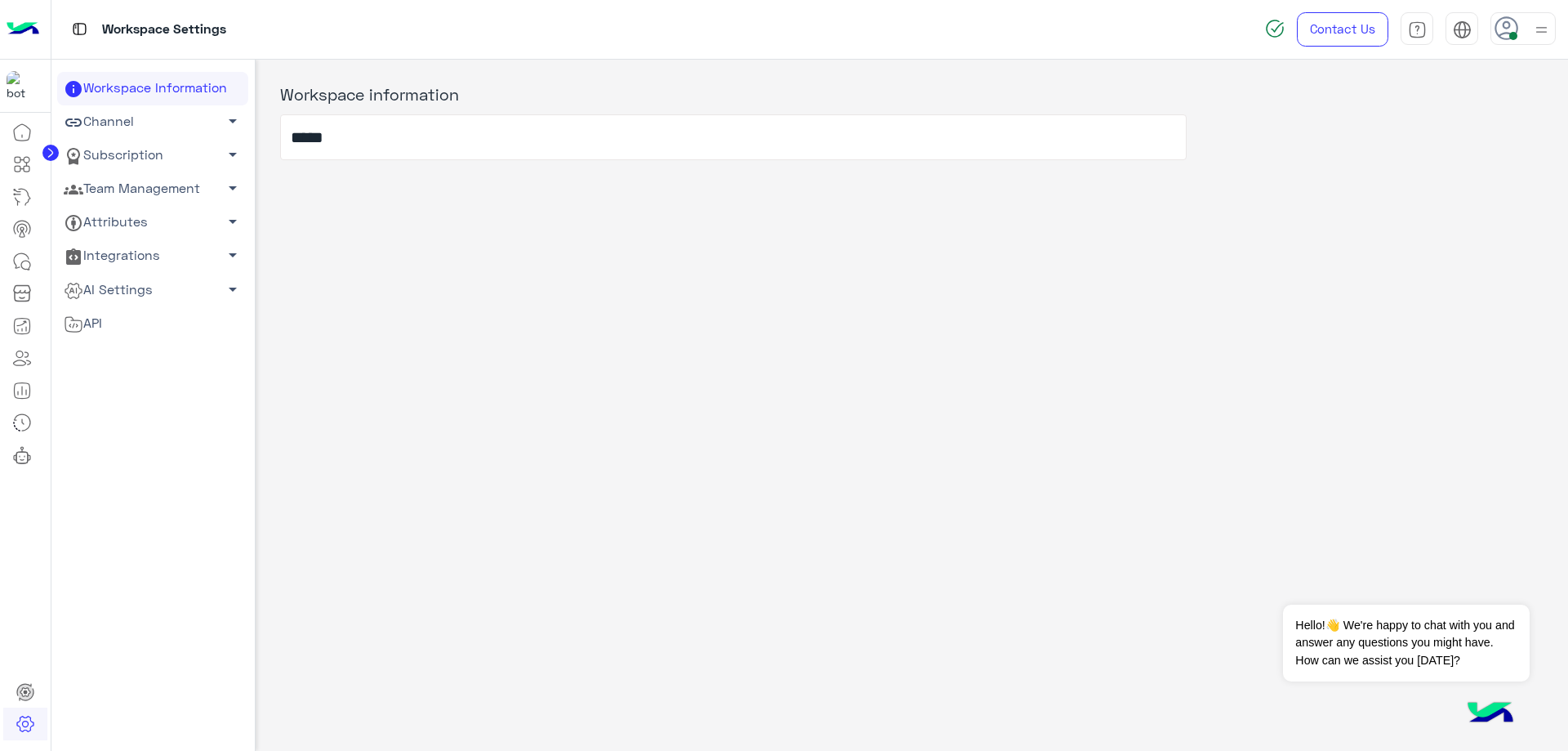
click at [92, 183] on link "Team Management arrow_drop_down" at bounding box center [152, 189] width 191 height 34
click at [115, 216] on link "Team Members" at bounding box center [152, 220] width 191 height 29
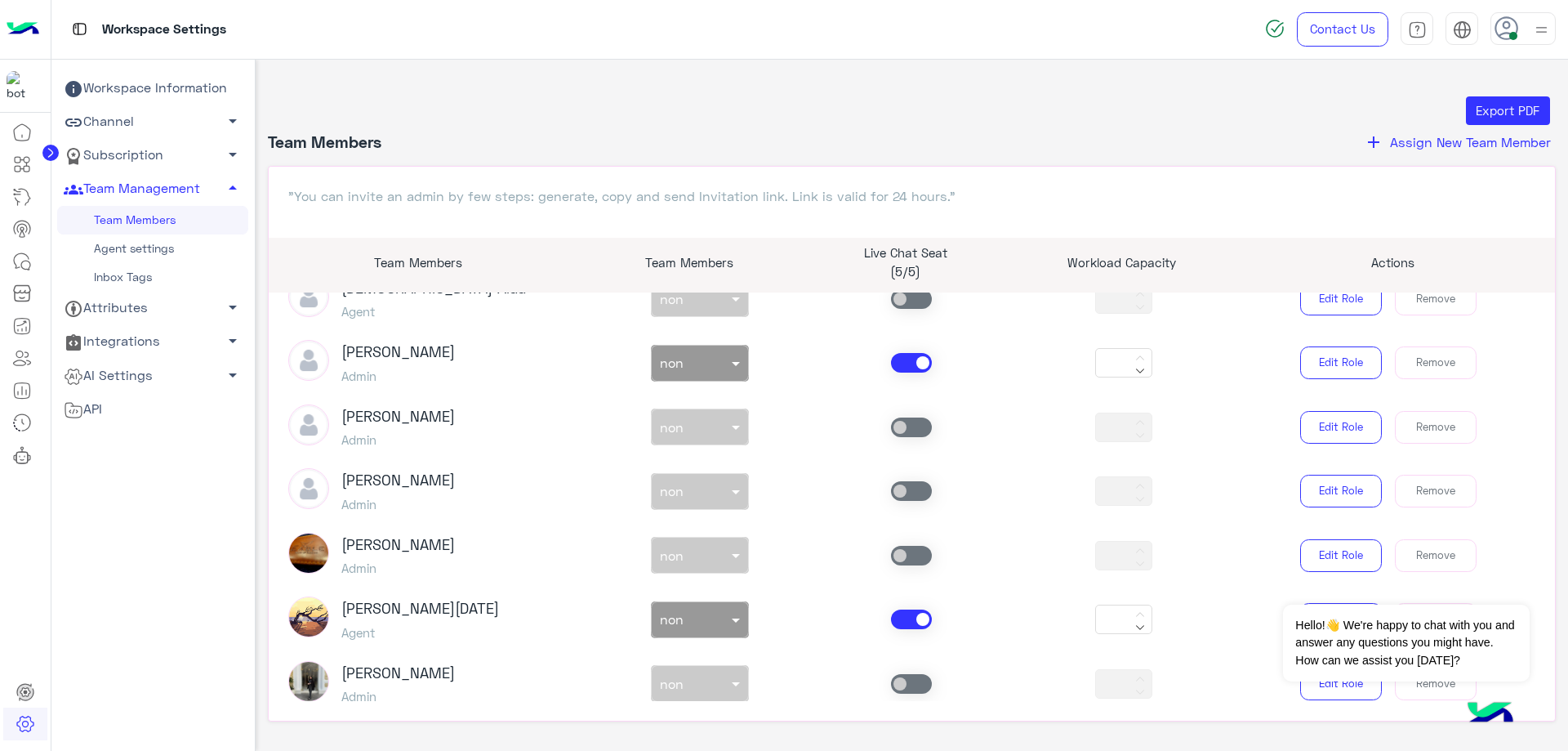
scroll to position [597, 0]
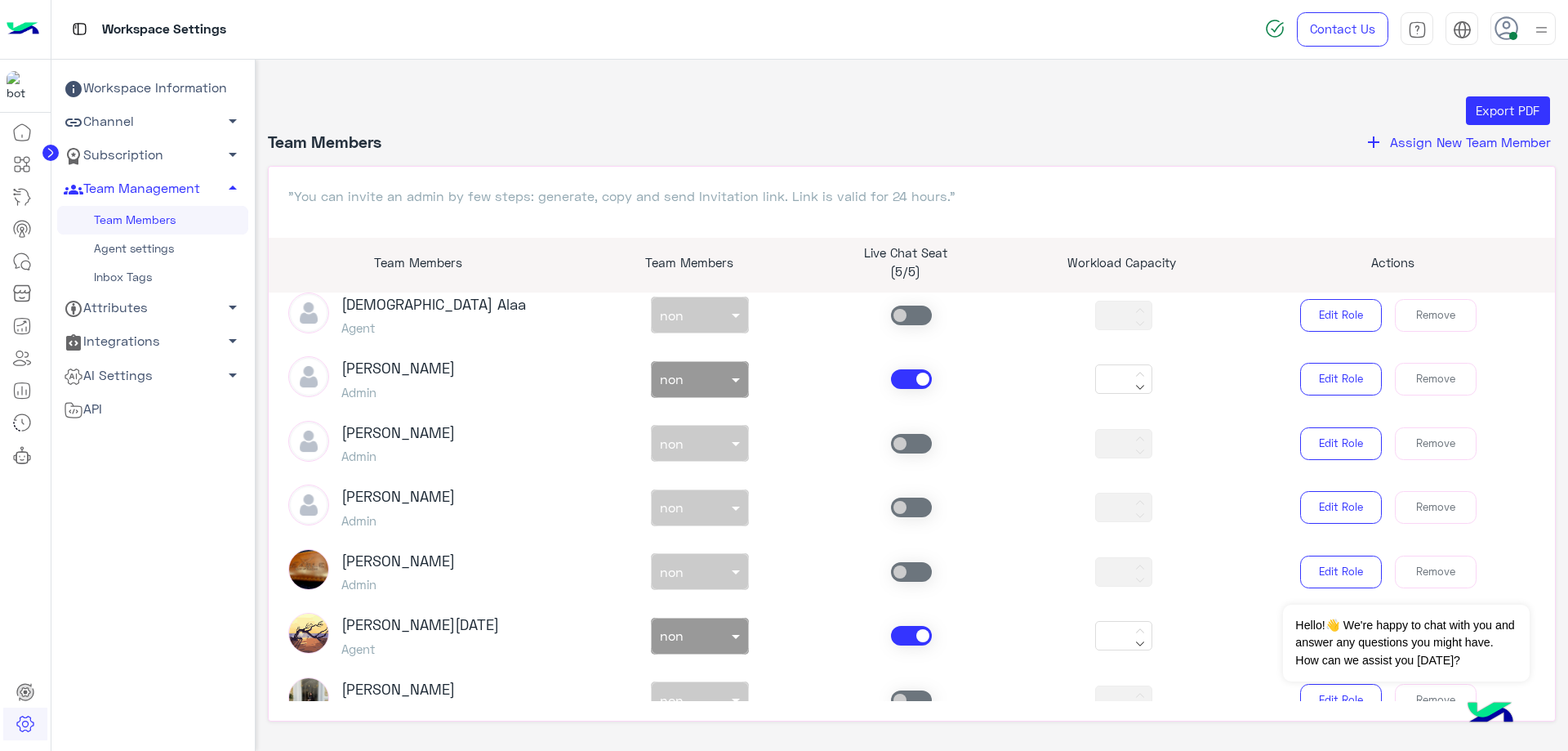
click at [903, 375] on span at bounding box center [911, 379] width 40 height 20
click at [31, 259] on icon at bounding box center [22, 262] width 20 height 20
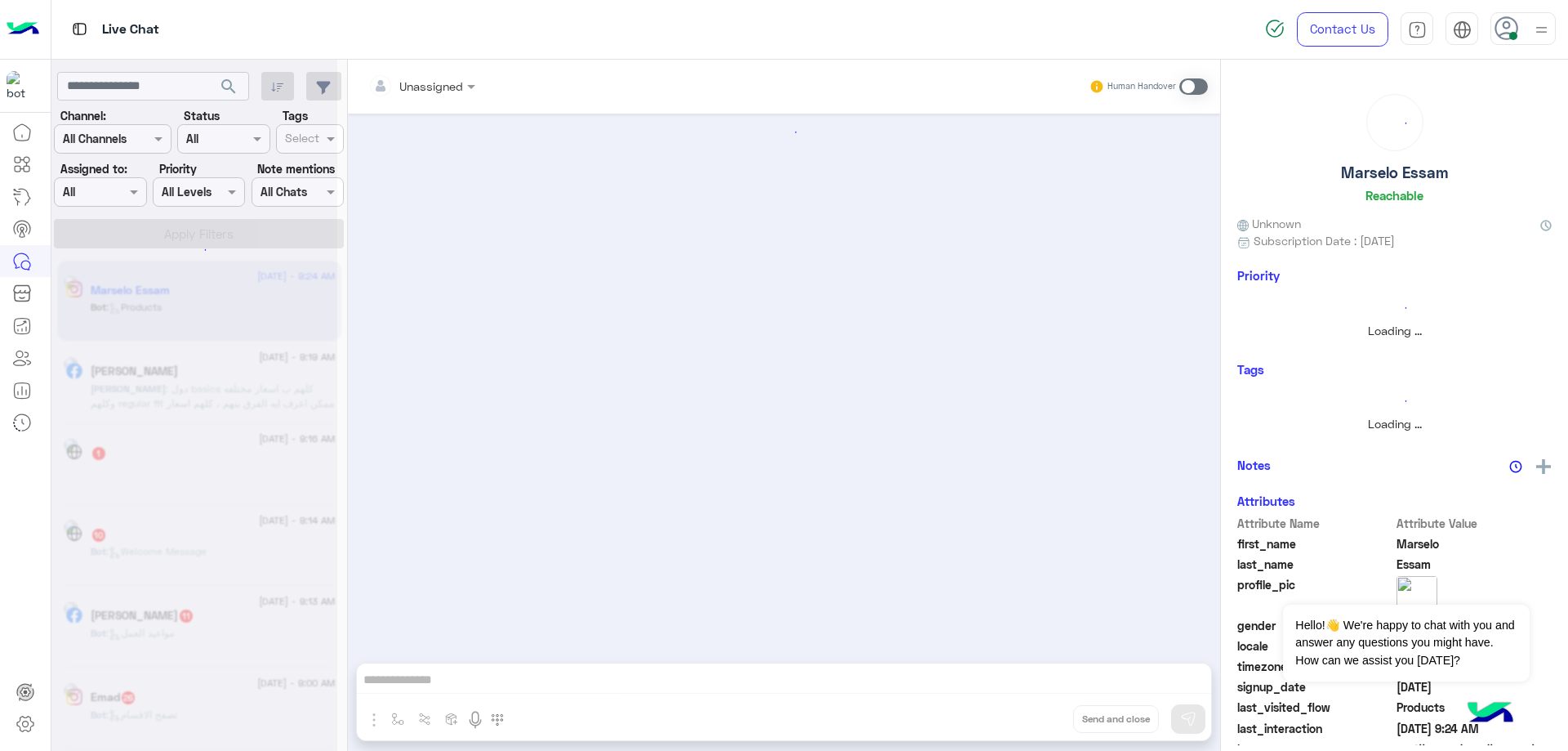
click at [108, 191] on div at bounding box center [100, 192] width 91 height 19
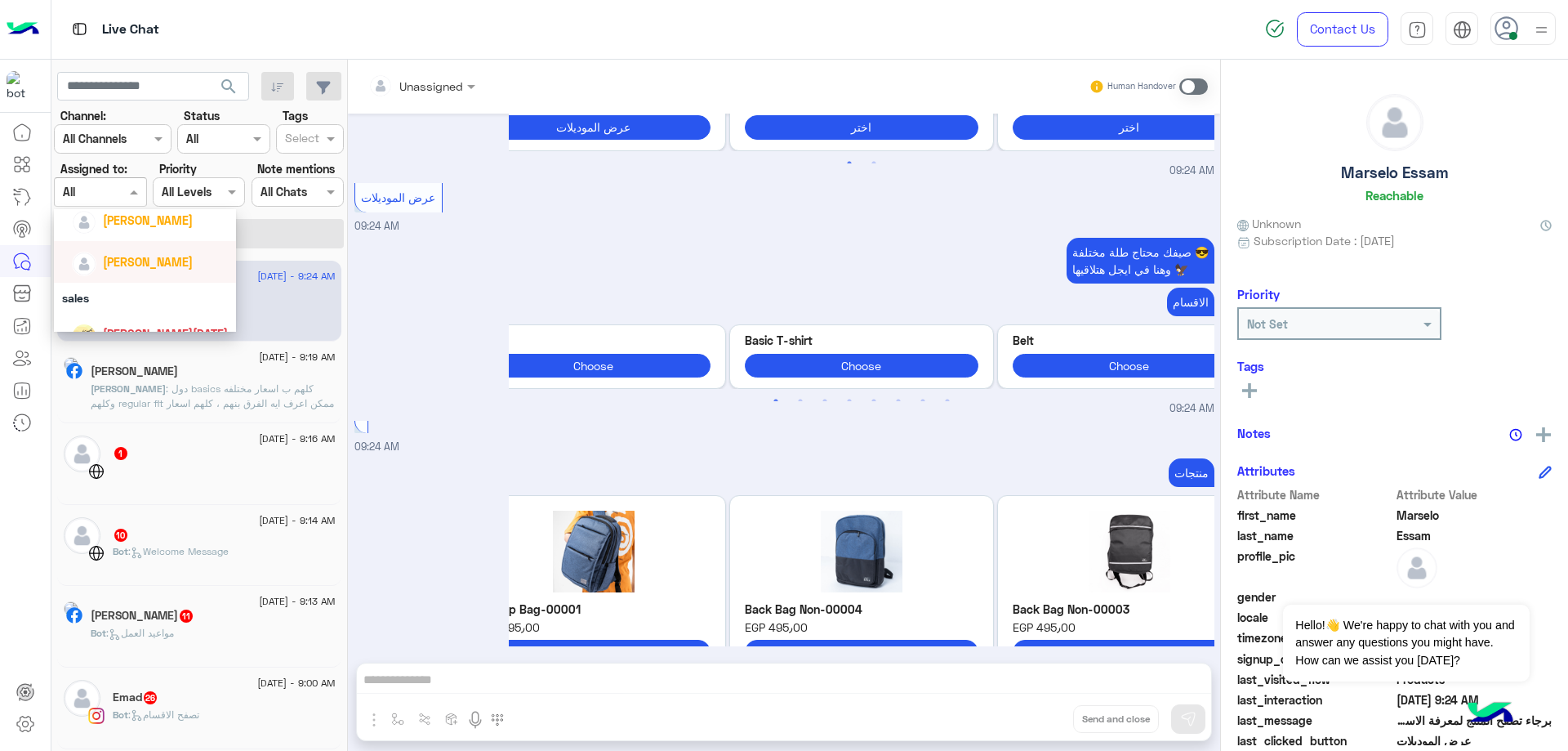
scroll to position [95, 0]
click at [161, 242] on span "[PERSON_NAME]" at bounding box center [148, 237] width 90 height 14
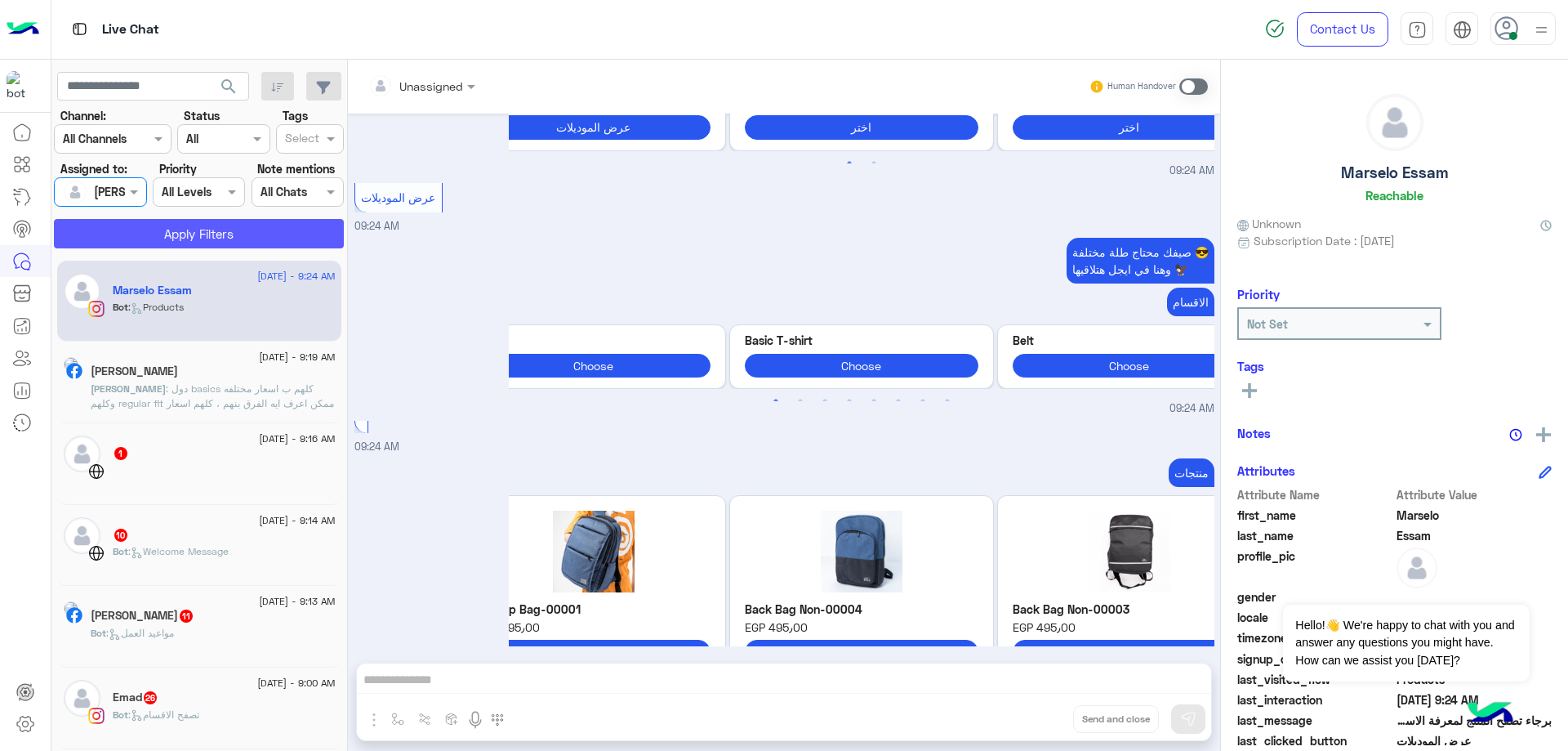
click at [211, 241] on button "Apply Filters" at bounding box center [198, 234] width 290 height 30
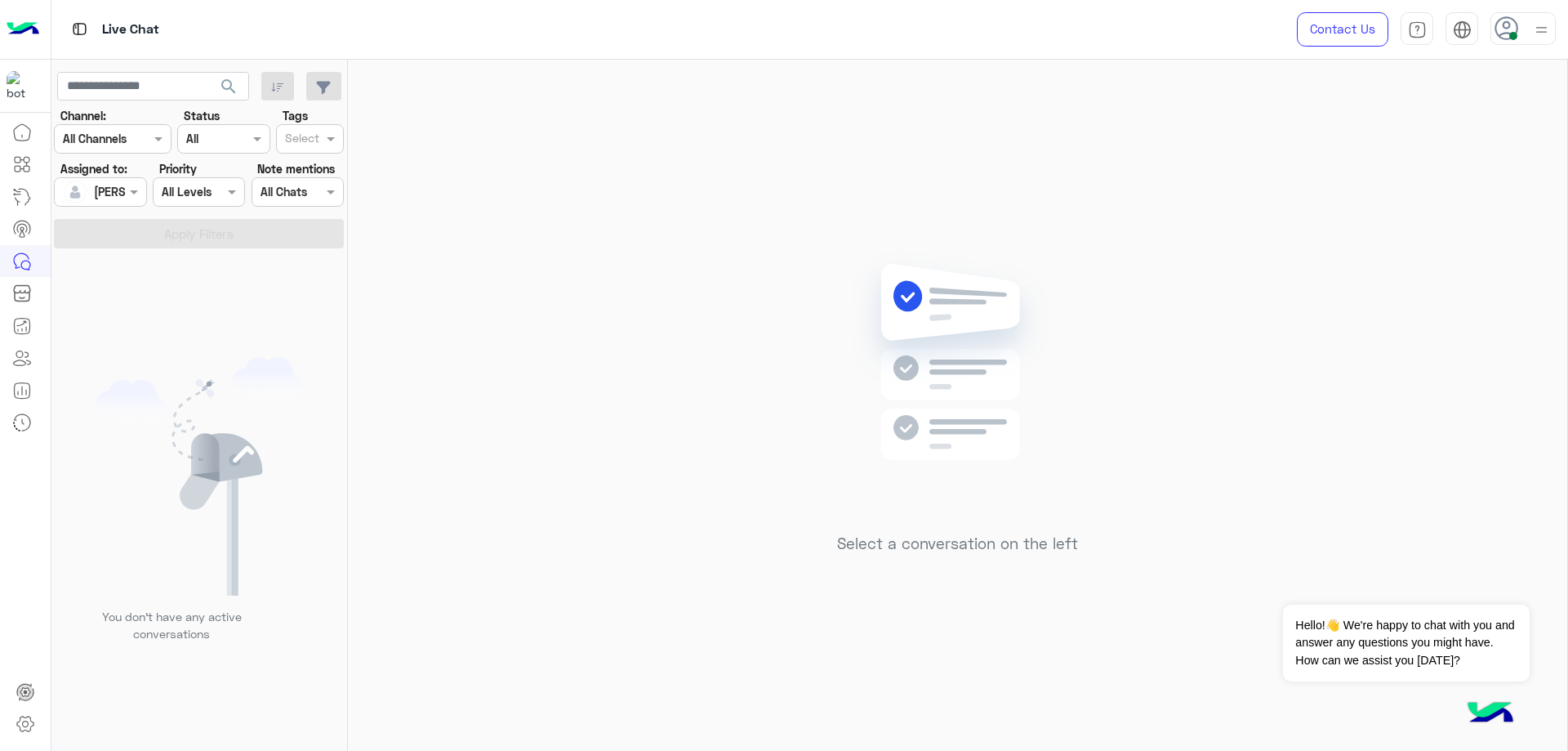
drag, startPoint x: 118, startPoint y: 187, endPoint x: 117, endPoint y: 207, distance: 20.0
click at [117, 187] on div at bounding box center [100, 192] width 91 height 19
click at [118, 249] on div "Unassigned" at bounding box center [144, 260] width 166 height 29
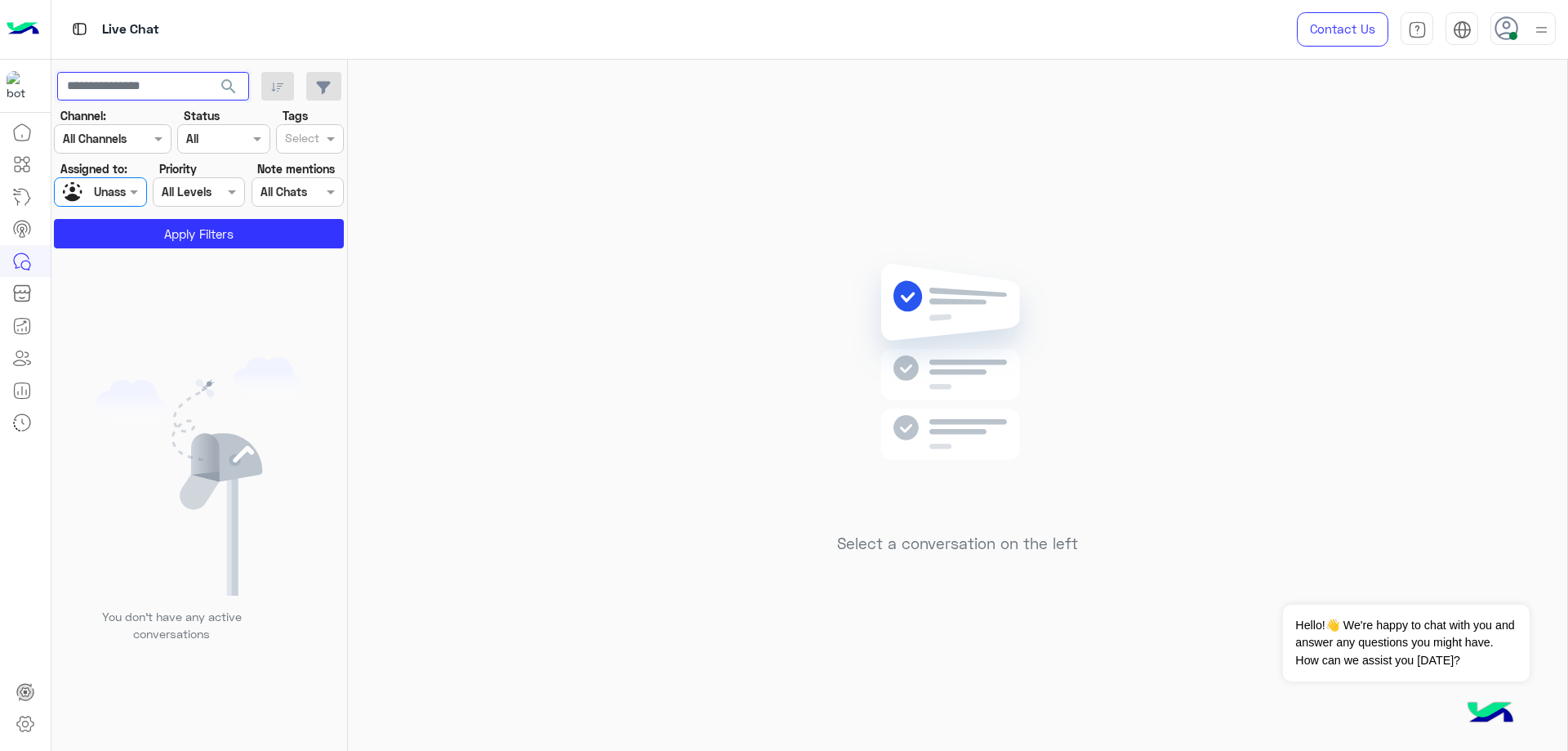
click at [176, 89] on input "text" at bounding box center [153, 87] width 192 height 30
click at [87, 227] on button "Apply Filters" at bounding box center [198, 234] width 290 height 30
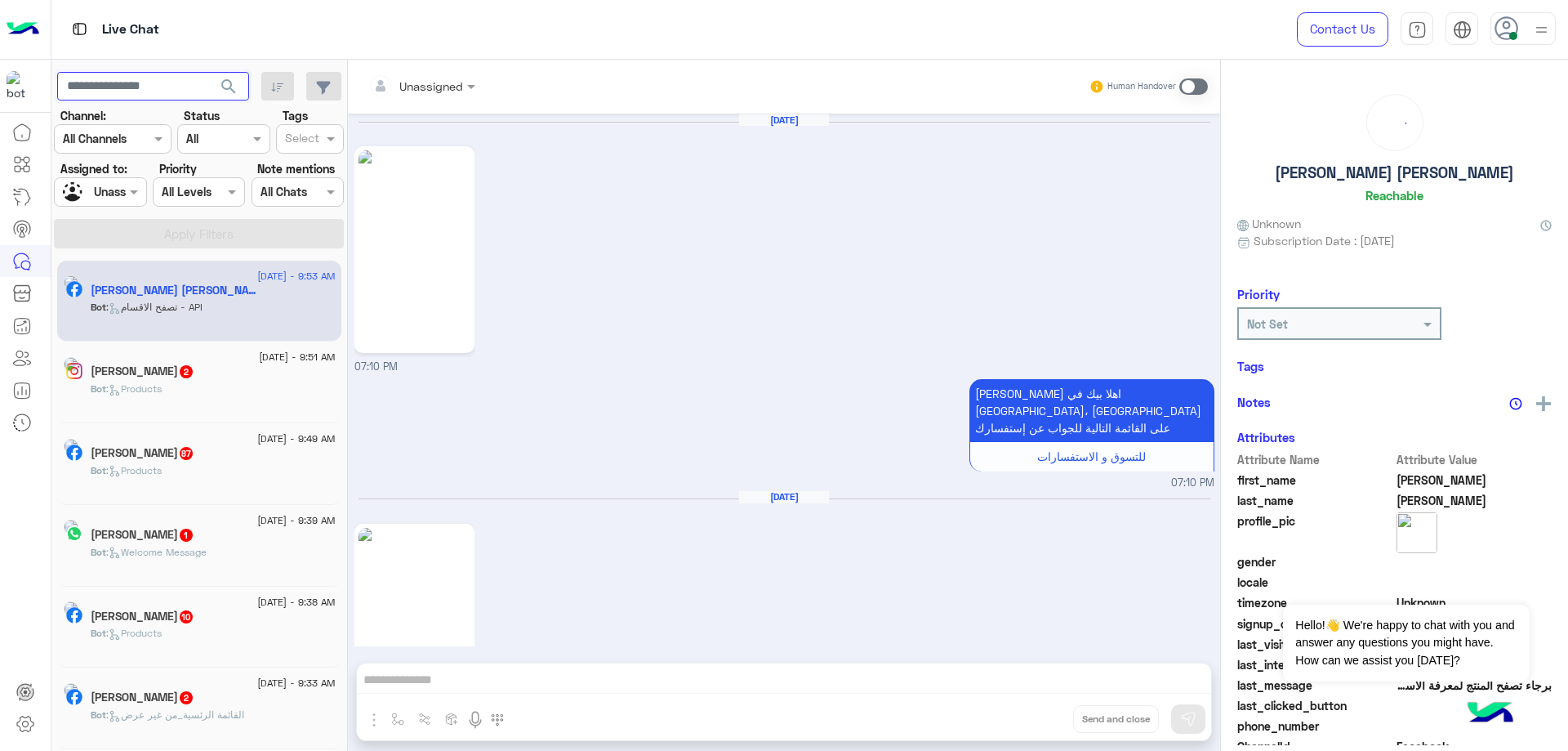
click at [152, 86] on input "text" at bounding box center [153, 87] width 192 height 30
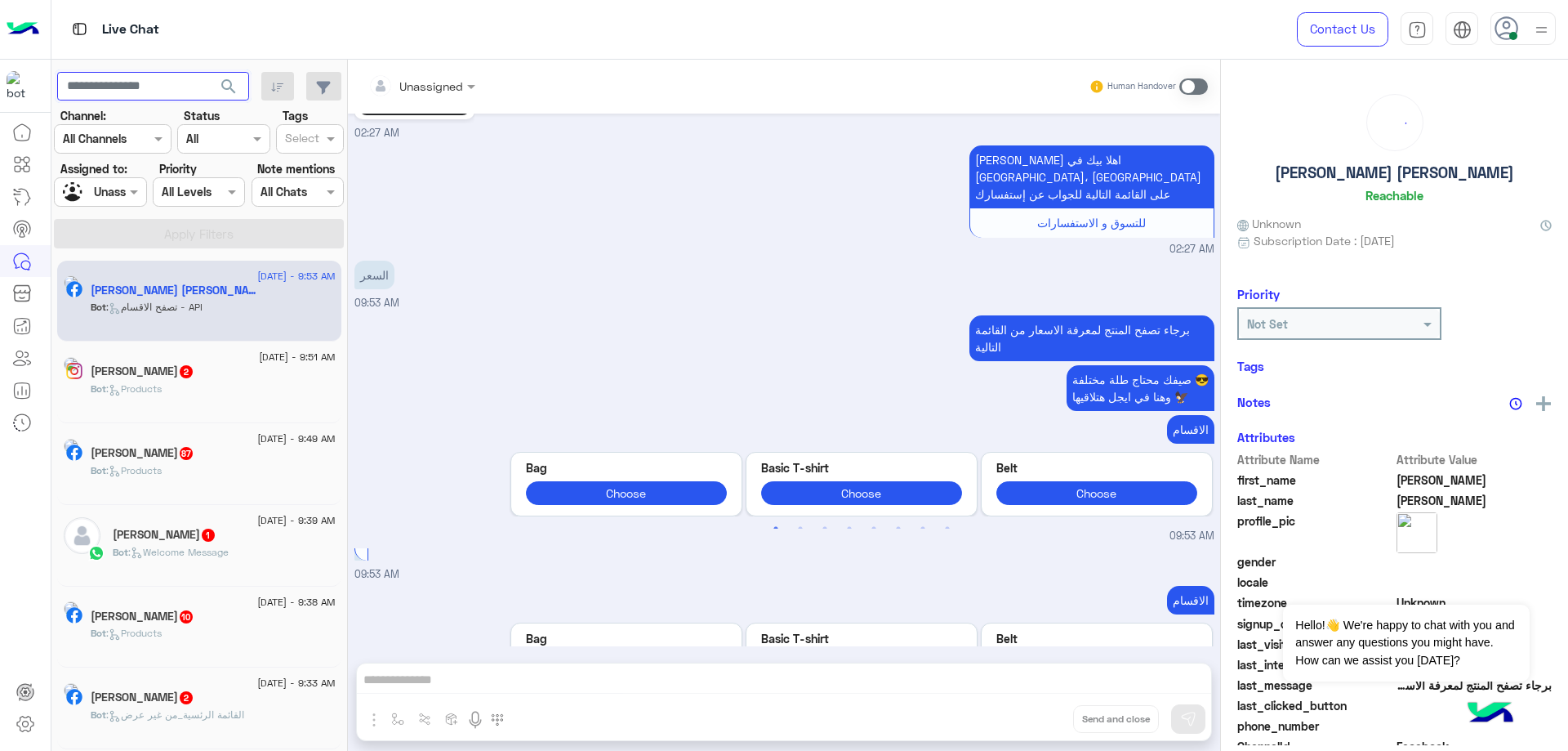
paste input "**********"
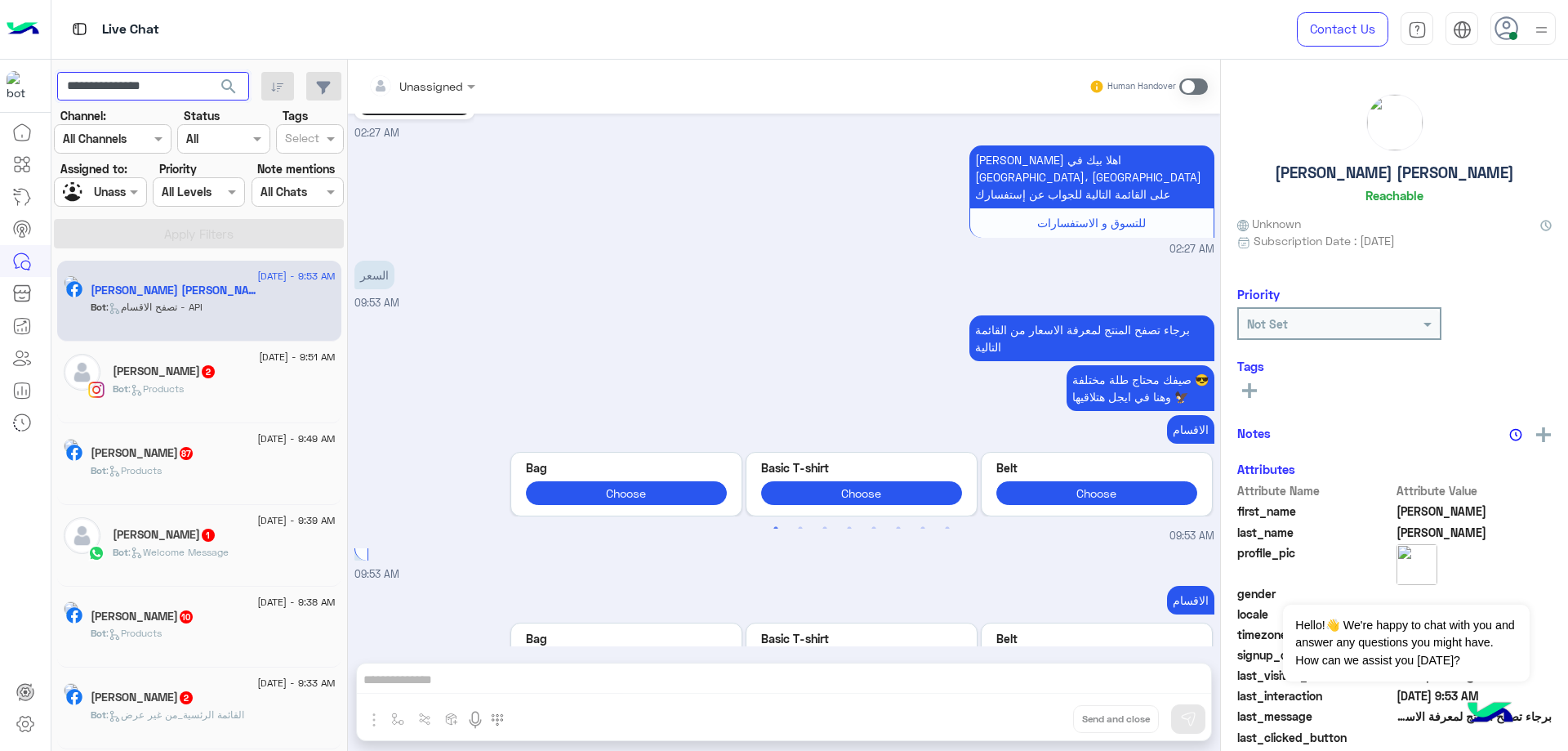
type input "**********"
click at [227, 91] on span "search" at bounding box center [229, 87] width 20 height 20
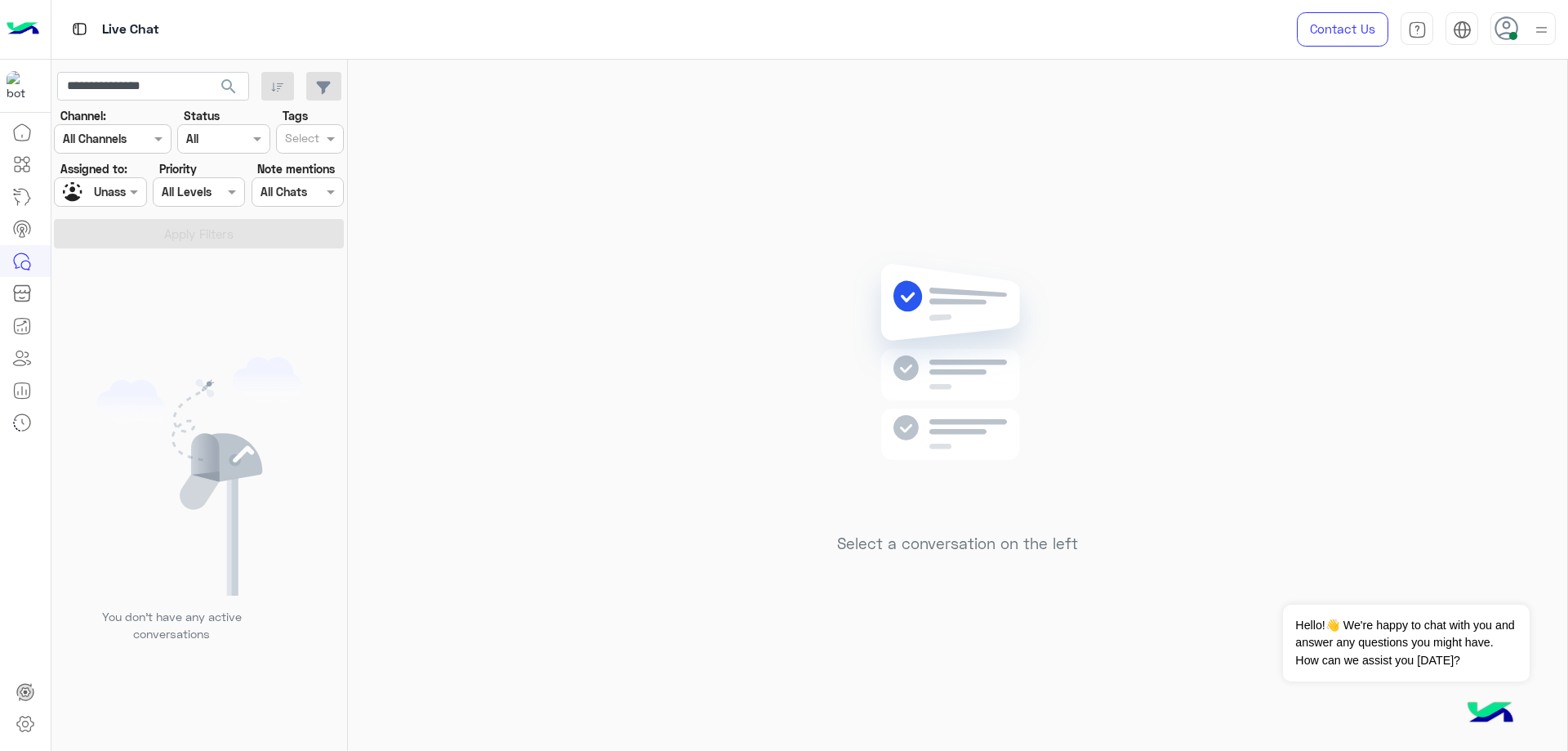
click at [112, 193] on div at bounding box center [100, 192] width 91 height 19
click at [150, 254] on span "[PERSON_NAME]" at bounding box center [148, 250] width 90 height 14
click at [187, 239] on button "Apply Filters" at bounding box center [198, 234] width 290 height 30
click at [198, 88] on input "**********" at bounding box center [153, 87] width 192 height 30
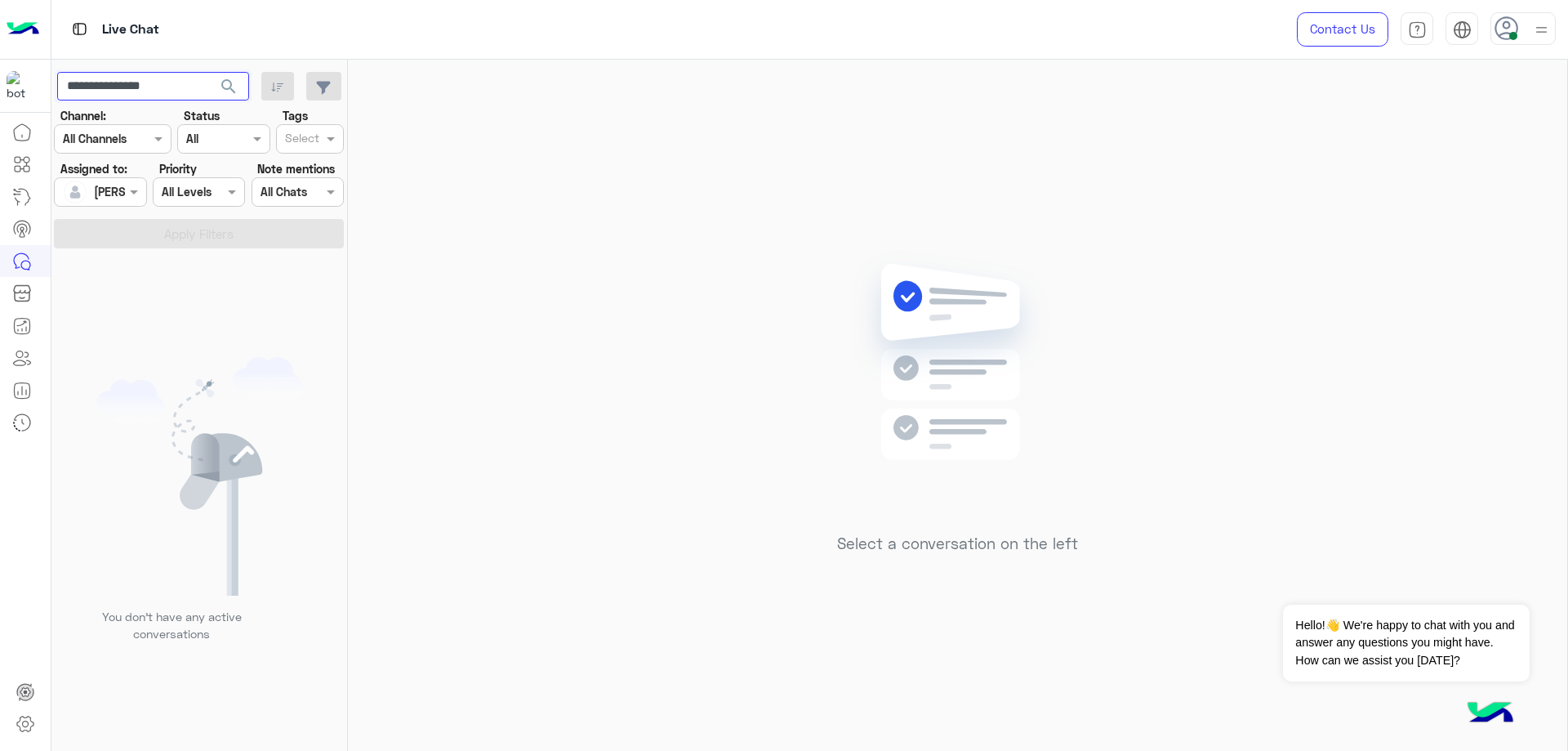
click at [198, 88] on input "**********" at bounding box center [153, 87] width 192 height 30
click at [223, 91] on span "search" at bounding box center [229, 87] width 20 height 20
